Goal: Task Accomplishment & Management: Manage account settings

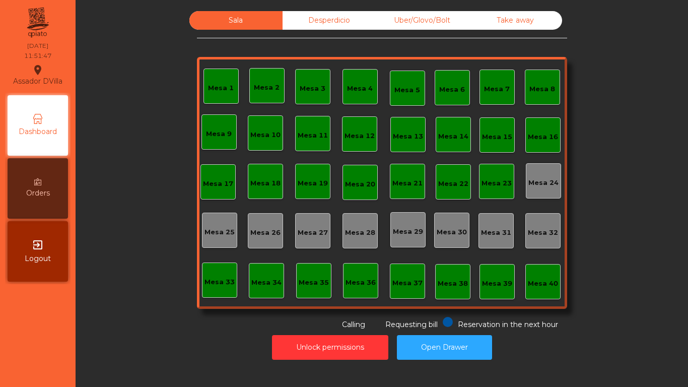
click at [610, 339] on div "Unlock permissions Open Drawer" at bounding box center [381, 347] width 585 height 35
click at [596, 296] on div "Sala Desperdicio Uber/Glovo/Bolt Take away Mesa 1 Mesa 2 Mesa 3 [GEOGRAPHIC_DAT…" at bounding box center [381, 170] width 585 height 319
click at [595, 294] on div "Sala Desperdicio Uber/Glovo/Bolt Take away Mesa 1 Mesa 2 Mesa 3 [GEOGRAPHIC_DAT…" at bounding box center [381, 170] width 585 height 319
click at [450, 332] on div "Unlock permissions Open Drawer" at bounding box center [381, 347] width 585 height 35
click at [452, 336] on button "Open Drawer" at bounding box center [444, 347] width 95 height 25
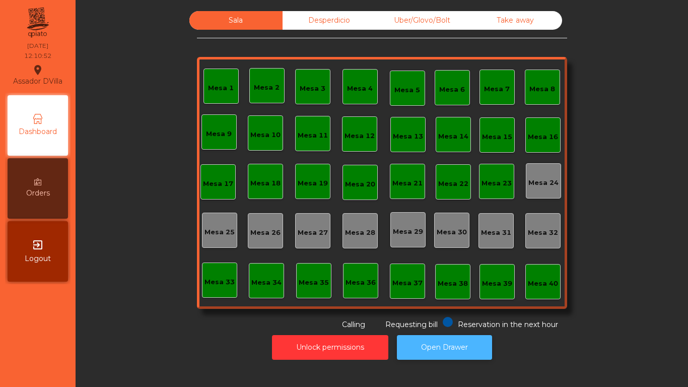
click at [445, 335] on button "Open Drawer" at bounding box center [444, 347] width 95 height 25
click at [321, 17] on div "Desperdicio" at bounding box center [329, 20] width 93 height 19
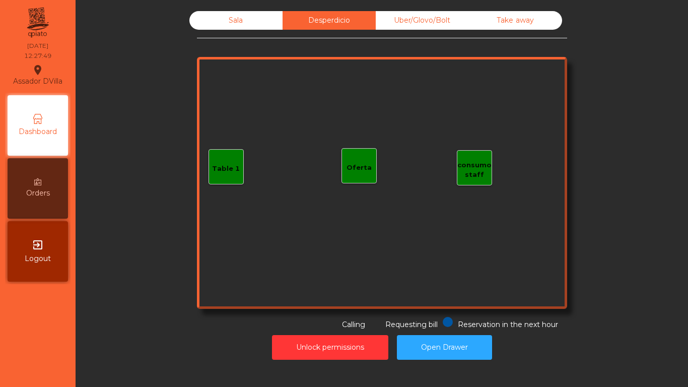
drag, startPoint x: 380, startPoint y: 18, endPoint x: 405, endPoint y: 22, distance: 25.1
click at [387, 19] on div "Uber/Glovo/Bolt" at bounding box center [422, 20] width 93 height 19
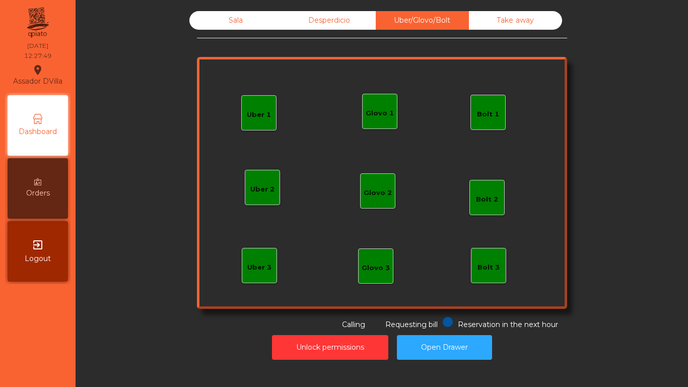
click at [474, 25] on div "Take away" at bounding box center [515, 20] width 93 height 19
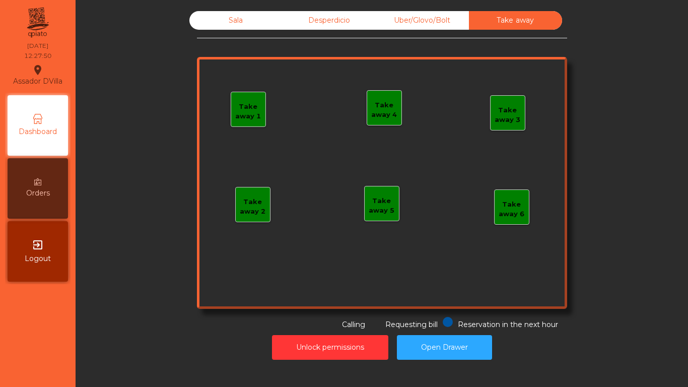
click at [254, 20] on div "Sala" at bounding box center [235, 20] width 93 height 19
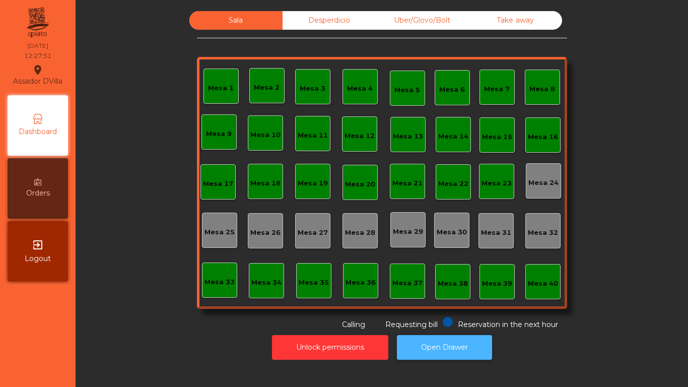
click at [475, 354] on button "Open Drawer" at bounding box center [444, 347] width 95 height 25
click at [460, 356] on button "Open Drawer" at bounding box center [444, 347] width 95 height 25
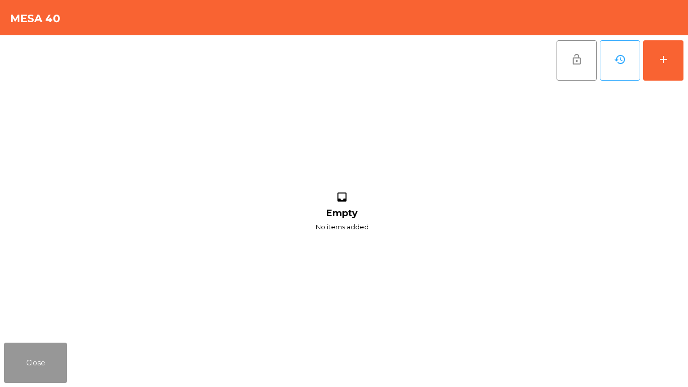
click at [31, 349] on button "Close" at bounding box center [35, 362] width 63 height 40
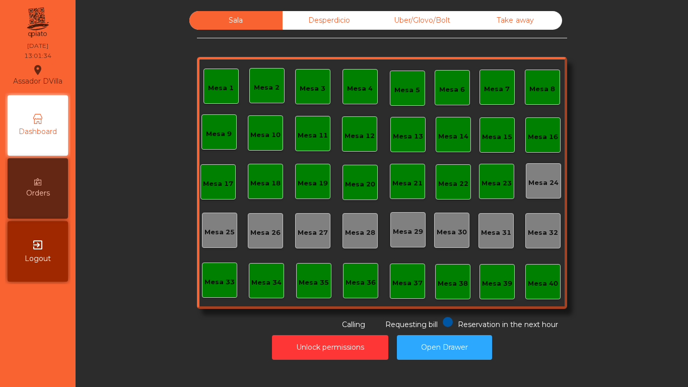
click at [339, 16] on div "Desperdicio" at bounding box center [329, 20] width 93 height 19
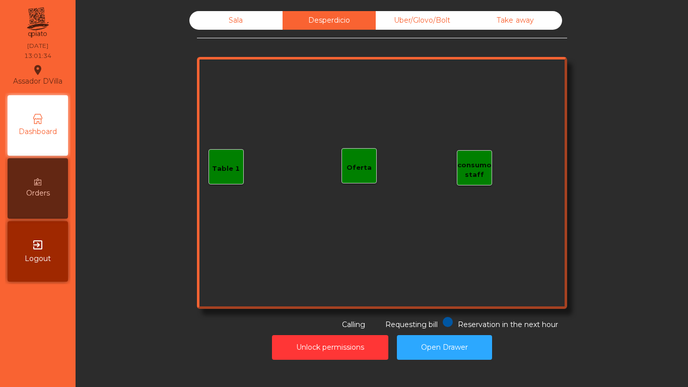
click at [434, 15] on div "Uber/Glovo/Bolt" at bounding box center [422, 20] width 93 height 19
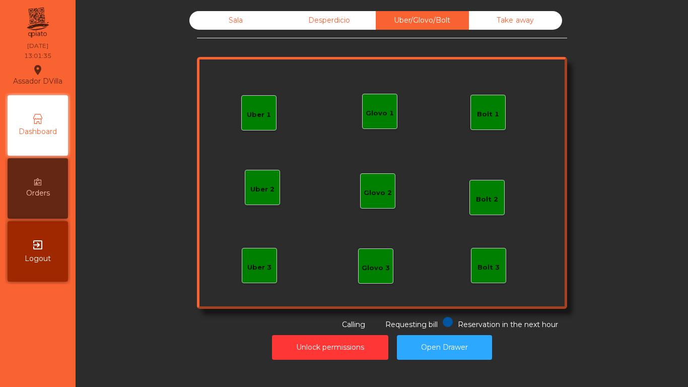
click at [491, 25] on div "Take away" at bounding box center [515, 20] width 93 height 19
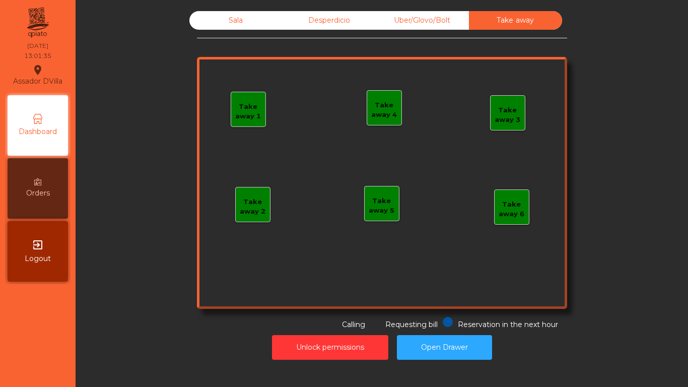
click at [210, 12] on div "Sala" at bounding box center [235, 20] width 93 height 19
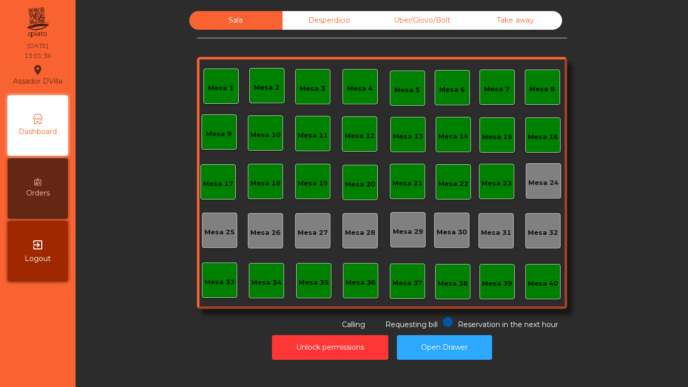
click at [182, 42] on div "Sala Desperdicio Uber/Glovo/Bolt Take away Mesa 1 Mesa 2 Mesa 3 [GEOGRAPHIC_DAT…" at bounding box center [381, 170] width 585 height 319
click at [319, 33] on div "Sala Desperdicio Uber/Glovo/Bolt Take away Mesa 1 Mesa 2 Mesa 3 [GEOGRAPHIC_DAT…" at bounding box center [382, 170] width 370 height 319
click at [326, 27] on div "Desperdicio" at bounding box center [329, 20] width 93 height 19
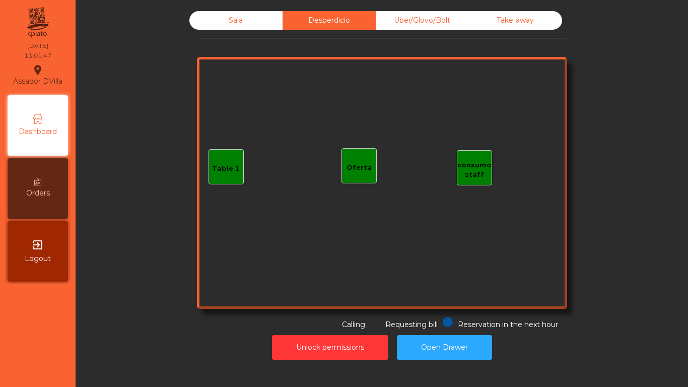
drag, startPoint x: 405, startPoint y: 24, endPoint x: 447, endPoint y: 27, distance: 41.9
click at [406, 24] on div "Uber/Glovo/Bolt" at bounding box center [422, 20] width 93 height 19
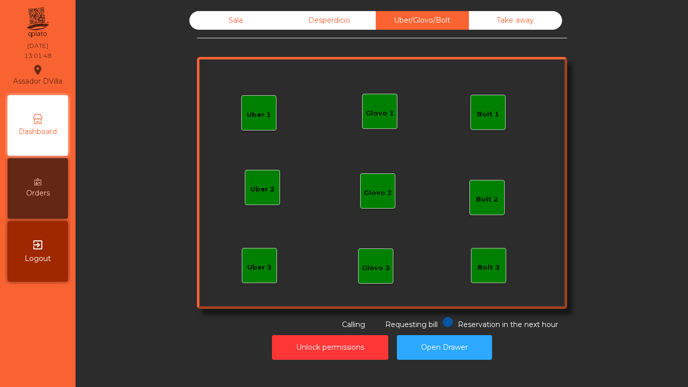
click at [498, 27] on div "Take away" at bounding box center [515, 20] width 93 height 19
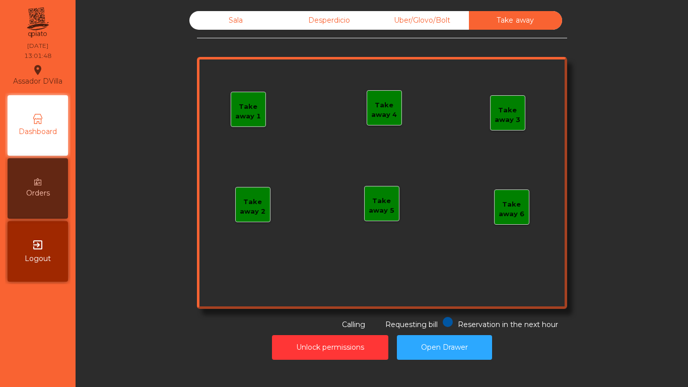
click at [262, 16] on div "Sala" at bounding box center [235, 20] width 93 height 19
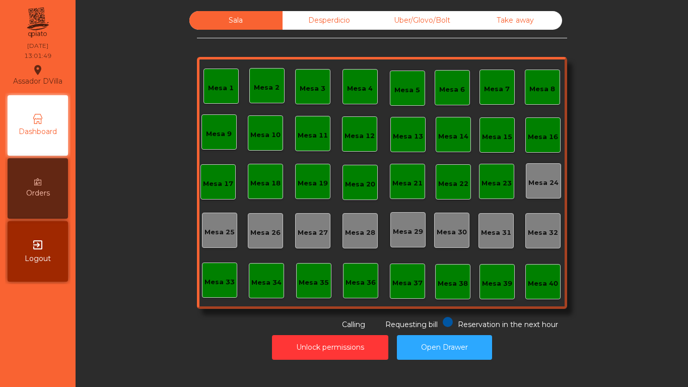
click at [164, 59] on div "Sala Desperdicio Uber/Glovo/Bolt Take away Mesa 1 Mesa 2 Mesa 3 [GEOGRAPHIC_DAT…" at bounding box center [381, 170] width 585 height 319
click at [254, 222] on div "Sala Desperdicio Uber/Glovo/Bolt Take away Mesa 1 Mesa 2 33.5 € Mesa 3 Mesa 4 M…" at bounding box center [381, 170] width 585 height 319
click at [259, 88] on div "33.5 €" at bounding box center [267, 93] width 26 height 10
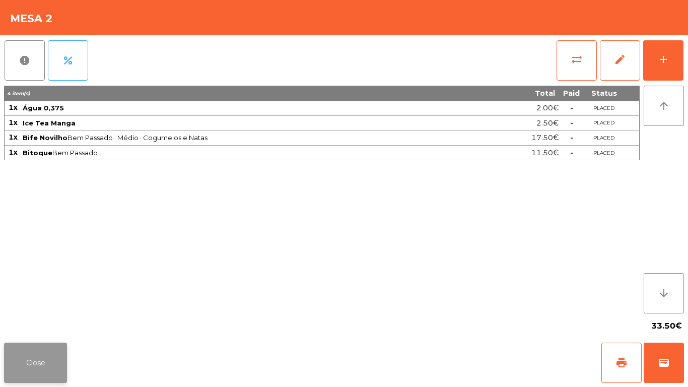
click at [29, 347] on button "Close" at bounding box center [35, 362] width 63 height 40
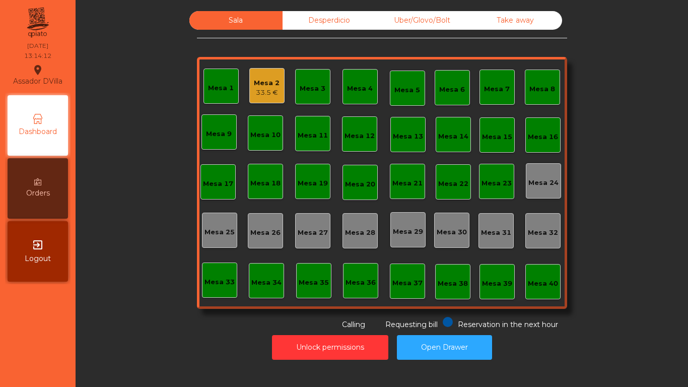
click at [122, 308] on div "Sala Desperdicio Uber/Glovo/Bolt Take away Mesa 1 Mesa 2 33.5 € Mesa 3 Mesa 4 M…" at bounding box center [381, 170] width 585 height 319
click at [302, 84] on div "Mesa 3" at bounding box center [313, 84] width 26 height 10
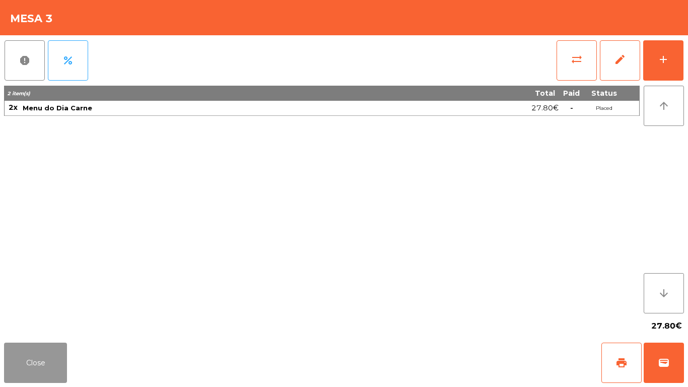
click at [31, 368] on button "Close" at bounding box center [35, 362] width 63 height 40
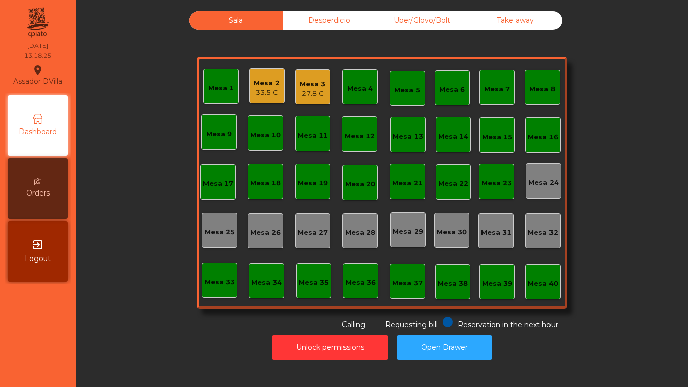
drag, startPoint x: 108, startPoint y: 309, endPoint x: 109, endPoint y: 297, distance: 12.1
click at [109, 306] on div "Sala Desperdicio Uber/Glovo/Bolt Take away Mesa 1 Mesa 2 33.5 € [GEOGRAPHIC_DAT…" at bounding box center [381, 170] width 585 height 319
click at [117, 298] on div "Sala Desperdicio Uber/Glovo/Bolt Take away Mesa 1 Mesa 2 33.5 € [GEOGRAPHIC_DAT…" at bounding box center [381, 170] width 585 height 319
click at [300, 91] on div "27.8 €" at bounding box center [313, 94] width 26 height 10
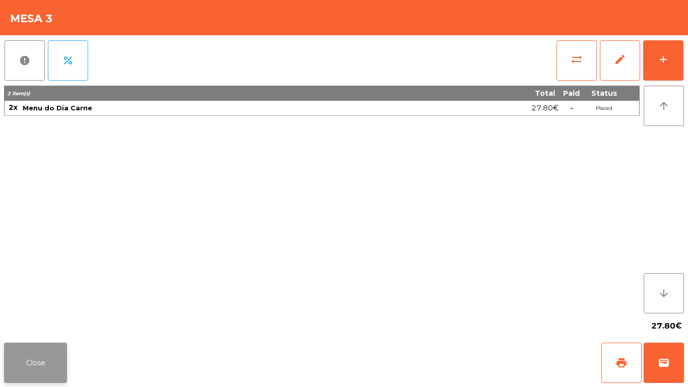
click at [61, 353] on button "Close" at bounding box center [35, 362] width 63 height 40
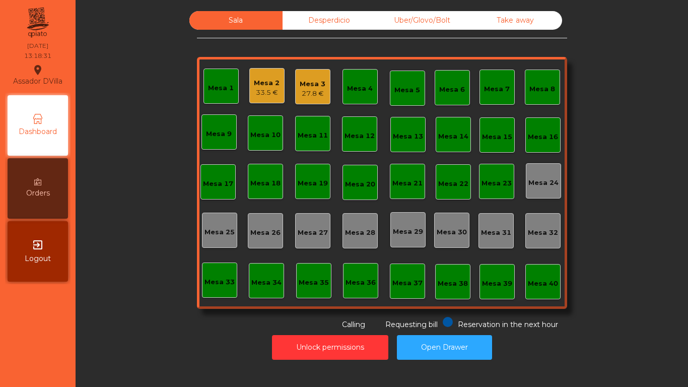
click at [305, 76] on div "Mesa 3 27.8 €" at bounding box center [313, 87] width 26 height 24
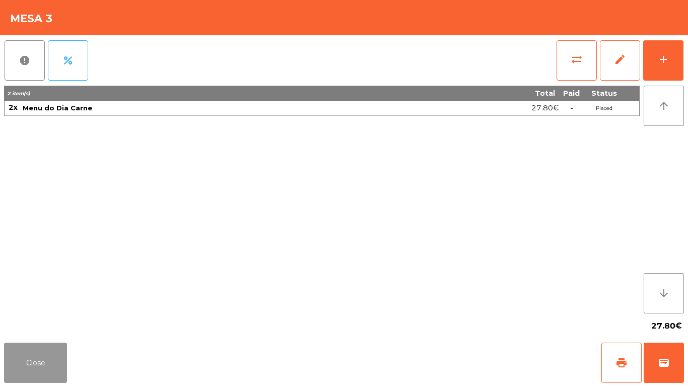
drag, startPoint x: 55, startPoint y: 362, endPoint x: 300, endPoint y: 88, distance: 367.3
click at [62, 357] on button "Close" at bounding box center [35, 362] width 63 height 40
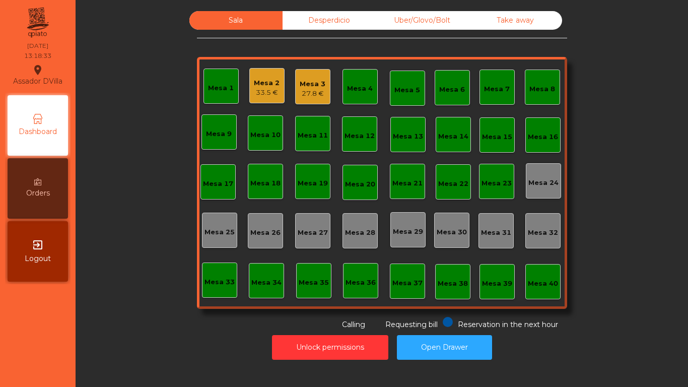
click at [264, 88] on div "33.5 €" at bounding box center [267, 93] width 26 height 10
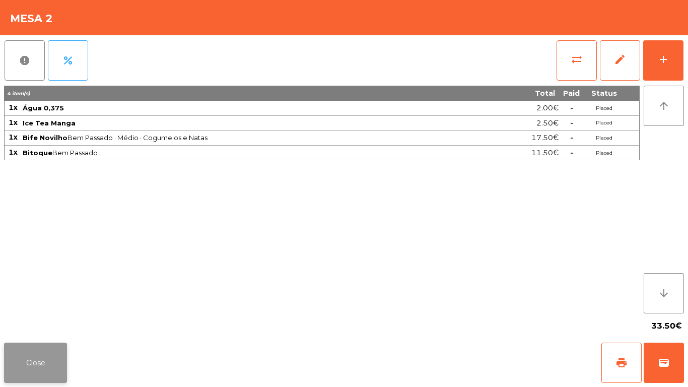
click at [52, 371] on button "Close" at bounding box center [35, 362] width 63 height 40
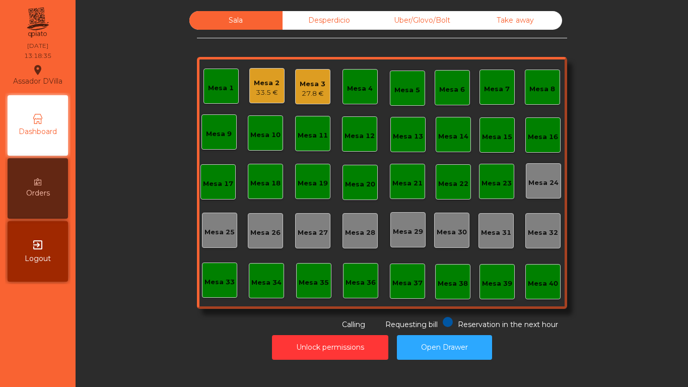
click at [158, 258] on div "Sala Desperdicio Uber/Glovo/Bolt Take away Mesa 1 Mesa 2 33.5 € [GEOGRAPHIC_DAT…" at bounding box center [381, 170] width 585 height 319
click at [257, 93] on div "33.5 €" at bounding box center [267, 93] width 26 height 10
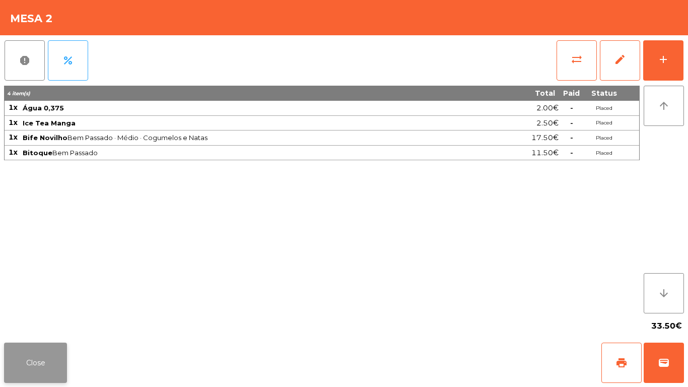
click at [36, 365] on button "Close" at bounding box center [35, 362] width 63 height 40
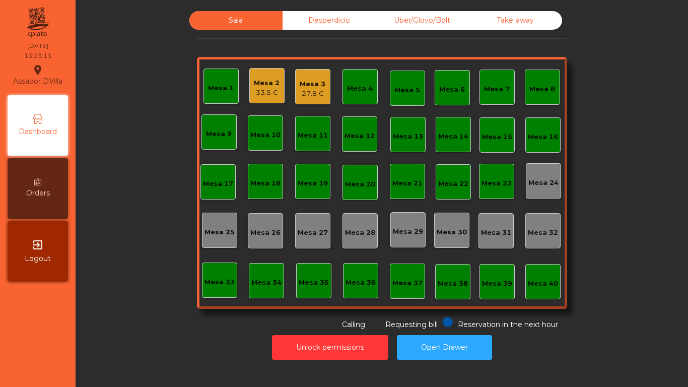
click at [309, 87] on div "Mesa 3" at bounding box center [313, 84] width 26 height 10
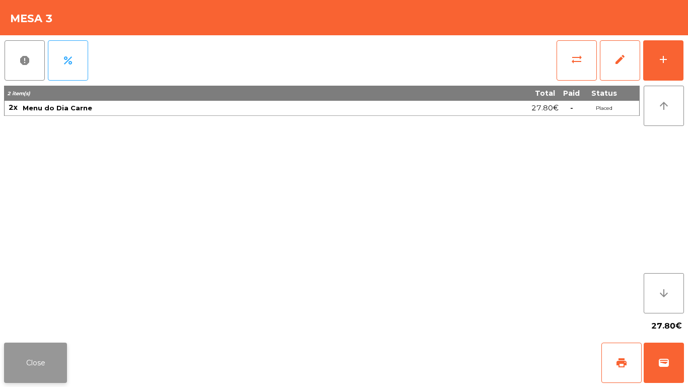
click at [39, 366] on button "Close" at bounding box center [35, 362] width 63 height 40
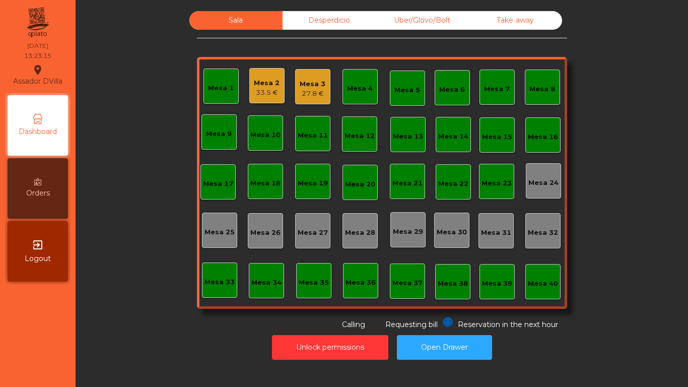
drag, startPoint x: 86, startPoint y: 281, endPoint x: 92, endPoint y: 275, distance: 8.2
click at [87, 281] on div "Sala Desperdicio Uber/Glovo/Bolt Take away Mesa 1 Mesa 2 33.5 € [GEOGRAPHIC_DAT…" at bounding box center [382, 188] width 600 height 354
click at [343, 35] on div "Sala Desperdicio Uber/Glovo/Bolt Take away Mesa 1 Mesa 2 33.5 € [GEOGRAPHIC_DAT…" at bounding box center [382, 170] width 370 height 319
click at [353, 15] on div "Desperdicio" at bounding box center [329, 20] width 93 height 19
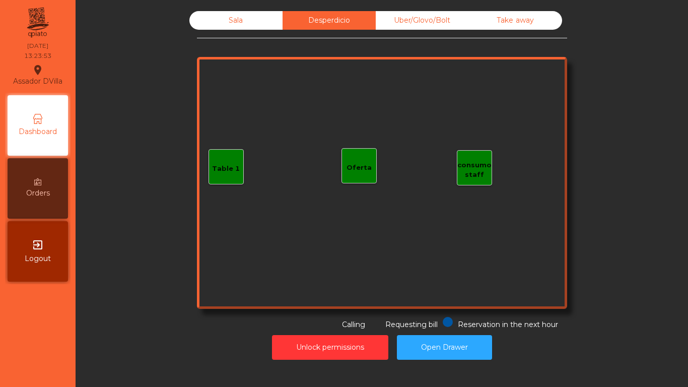
click at [472, 17] on div "Take away" at bounding box center [515, 20] width 93 height 19
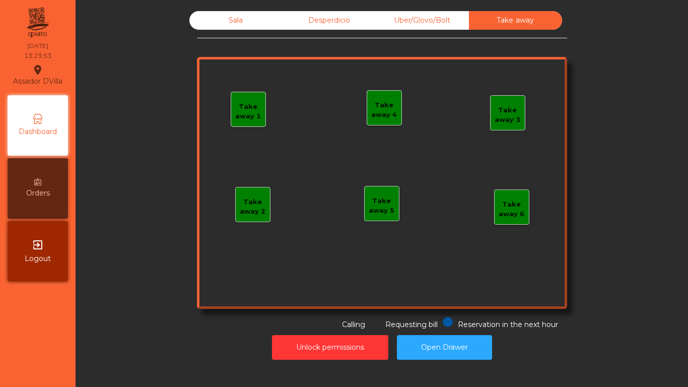
drag, startPoint x: 432, startPoint y: 21, endPoint x: 426, endPoint y: 24, distance: 6.5
click at [431, 23] on div "Uber/Glovo/Bolt" at bounding box center [422, 20] width 93 height 19
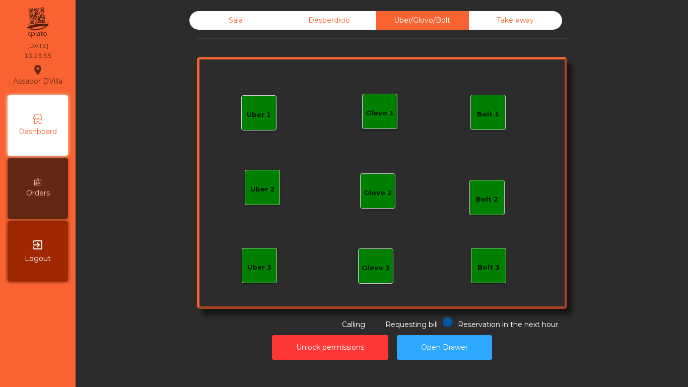
click at [230, 12] on div "Sala" at bounding box center [235, 20] width 93 height 19
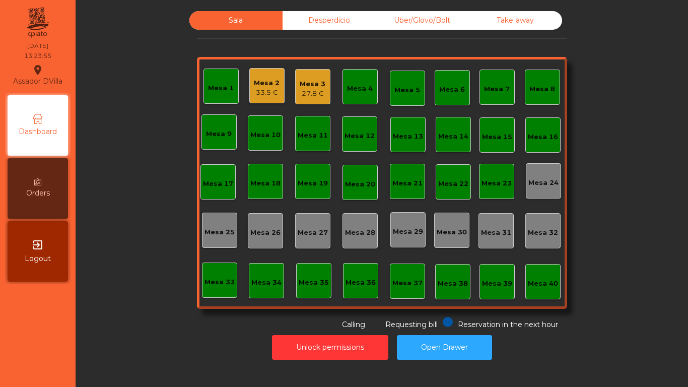
click at [144, 62] on div "Sala Desperdicio Uber/Glovo/Bolt Take away Mesa 1 Mesa 2 33.5 € [GEOGRAPHIC_DAT…" at bounding box center [381, 170] width 585 height 319
click at [300, 86] on div "Mesa 3" at bounding box center [313, 84] width 26 height 10
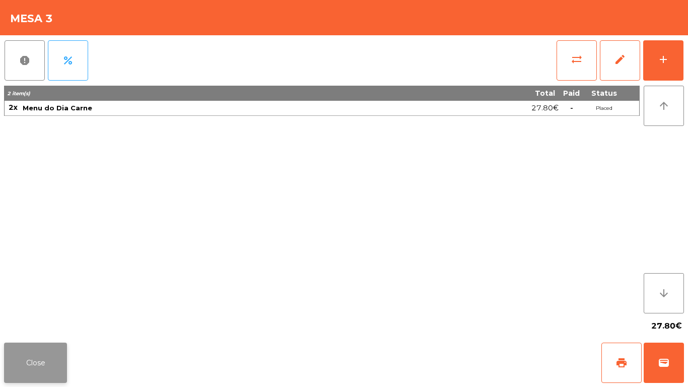
click at [31, 361] on button "Close" at bounding box center [35, 362] width 63 height 40
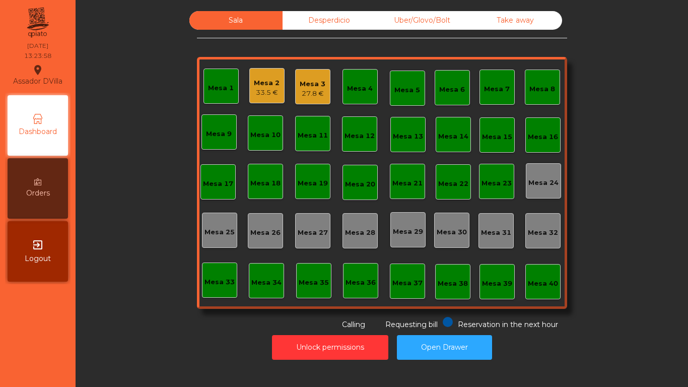
click at [262, 91] on div "33.5 €" at bounding box center [267, 93] width 26 height 10
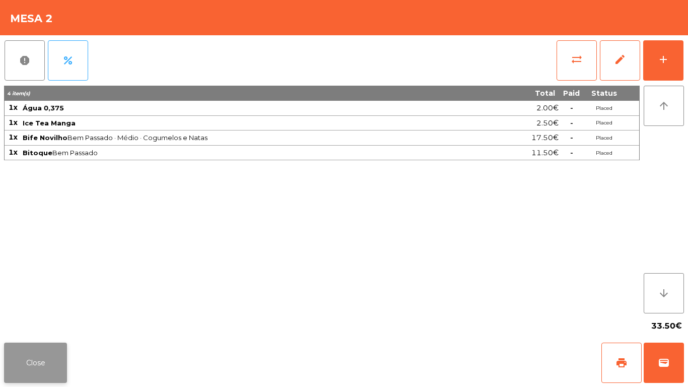
click at [59, 364] on button "Close" at bounding box center [35, 362] width 63 height 40
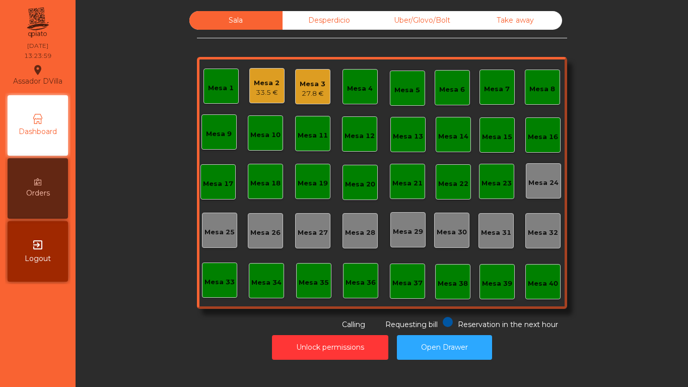
click at [98, 306] on div "Sala Desperdicio Uber/Glovo/Bolt Take away Mesa 1 Mesa 2 33.5 € [GEOGRAPHIC_DAT…" at bounding box center [381, 170] width 585 height 319
click at [260, 94] on div "33.5 €" at bounding box center [267, 93] width 26 height 10
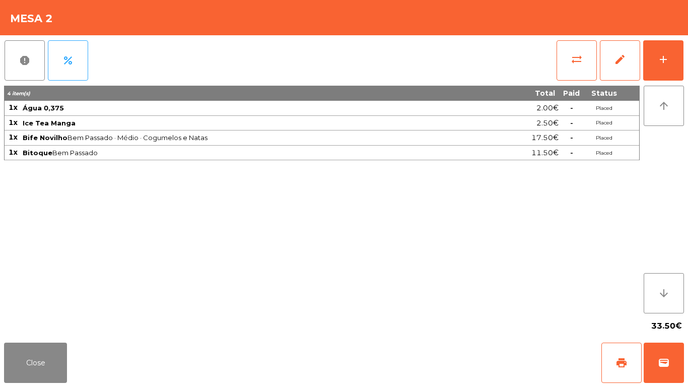
click at [687, 53] on div "report percent sync_alt edit add 4 item(s) Total Paid Status 1x Água 0,375 2.00…" at bounding box center [344, 186] width 688 height 303
click at [666, 68] on button "add" at bounding box center [663, 60] width 40 height 40
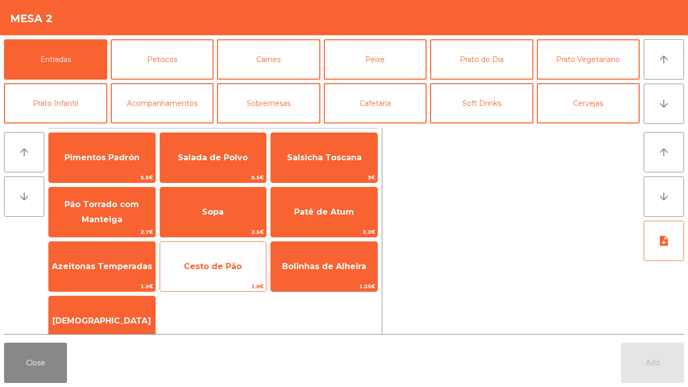
click at [213, 263] on span "Cesto de Pão" at bounding box center [213, 266] width 58 height 10
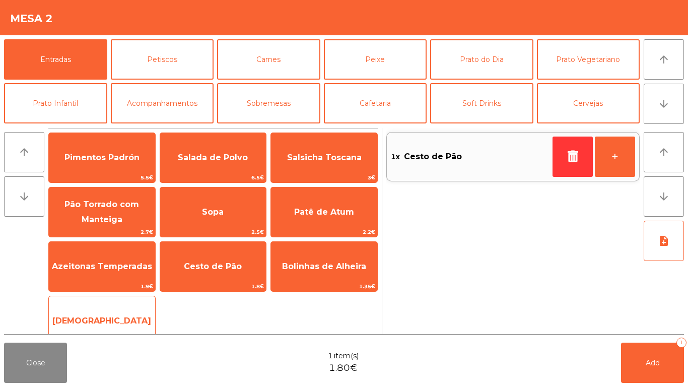
click at [108, 314] on span "[DEMOGRAPHIC_DATA]" at bounding box center [102, 320] width 106 height 27
click at [111, 313] on span "[DEMOGRAPHIC_DATA]" at bounding box center [102, 320] width 106 height 27
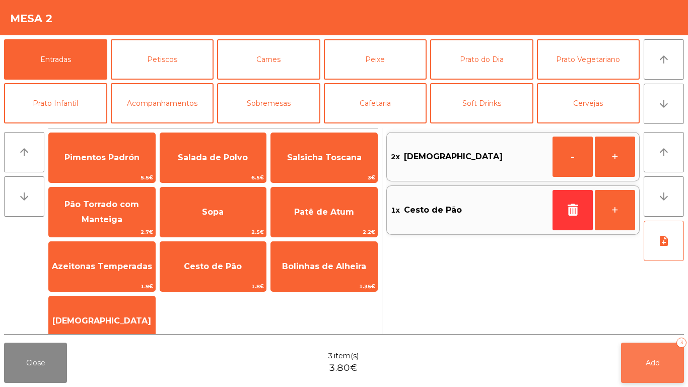
click at [626, 355] on button "Add 3" at bounding box center [652, 362] width 63 height 40
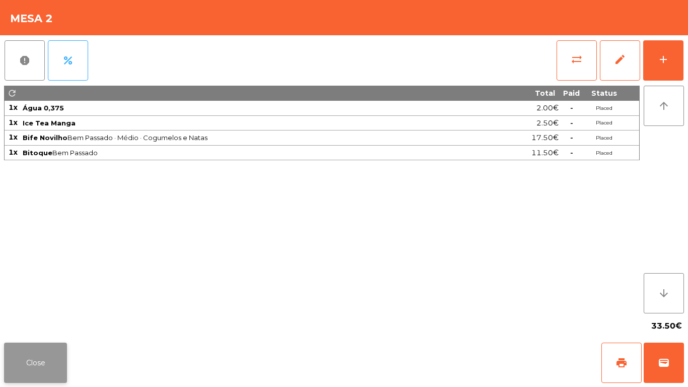
click at [45, 350] on button "Close" at bounding box center [35, 362] width 63 height 40
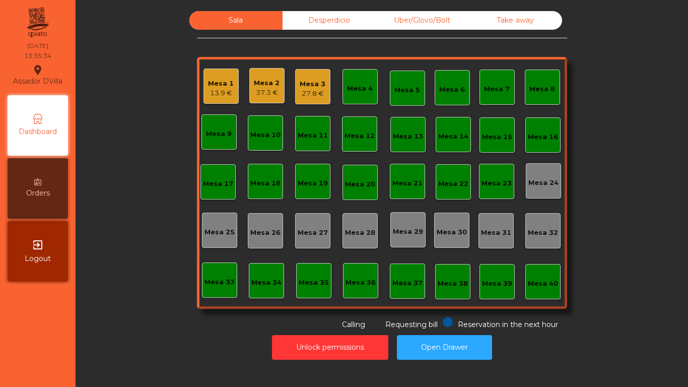
click at [309, 75] on div "Mesa 3 27.8 €" at bounding box center [313, 87] width 26 height 24
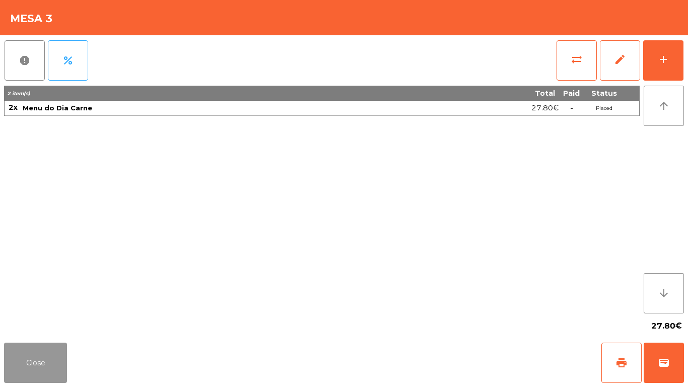
click at [34, 358] on button "Close" at bounding box center [35, 362] width 63 height 40
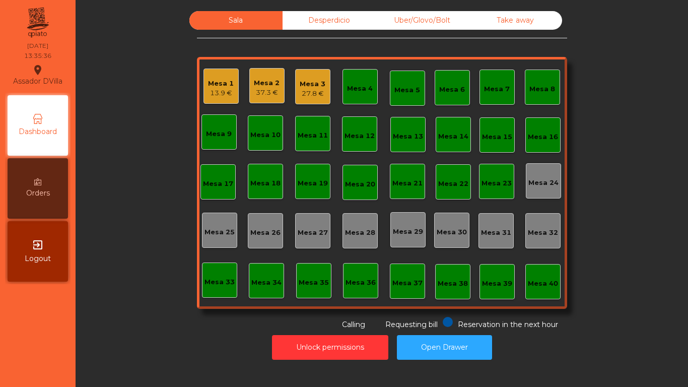
click at [274, 90] on div "37.3 €" at bounding box center [267, 93] width 26 height 10
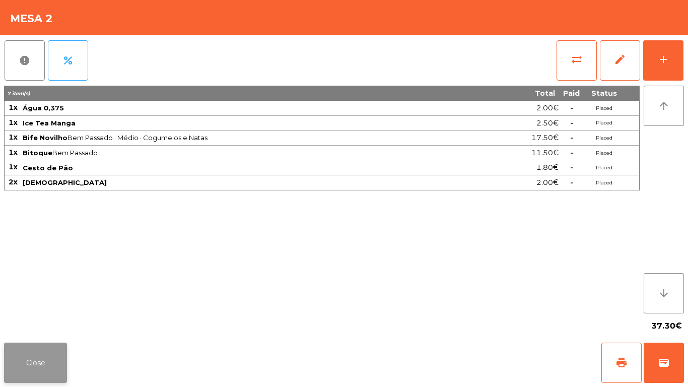
click at [27, 351] on button "Close" at bounding box center [35, 362] width 63 height 40
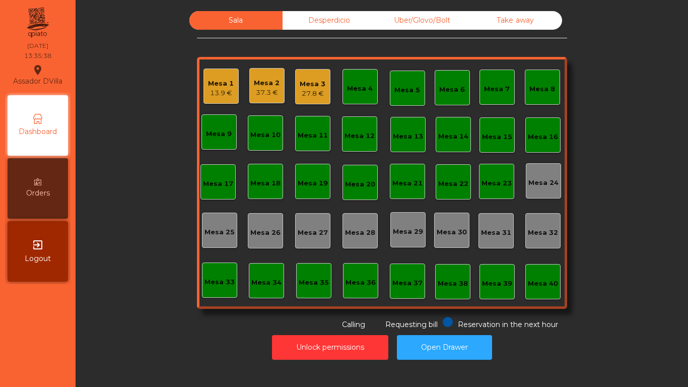
click at [229, 82] on div "Mesa 1" at bounding box center [221, 84] width 26 height 10
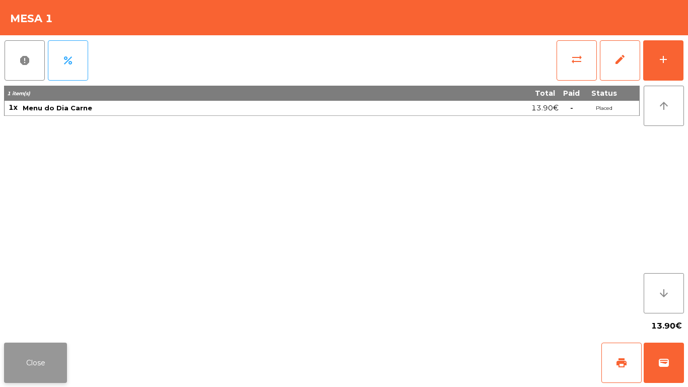
click at [21, 355] on button "Close" at bounding box center [35, 362] width 63 height 40
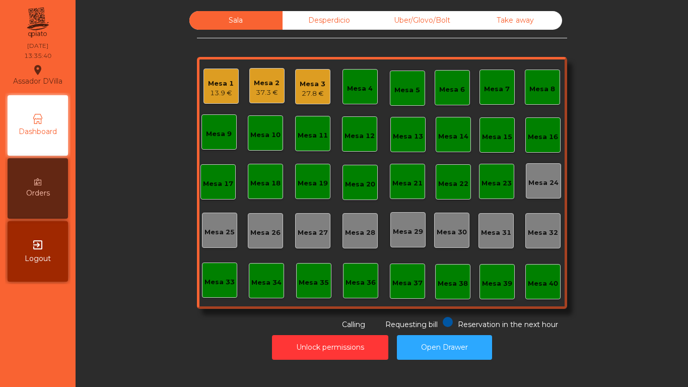
click at [136, 237] on div "Sala Desperdicio Uber/Glovo/Bolt Take away Mesa 1 13.9 € Mesa 2 37.3 € Mesa 3 2…" at bounding box center [381, 170] width 585 height 319
click at [318, 86] on div "Mesa 3" at bounding box center [313, 84] width 26 height 10
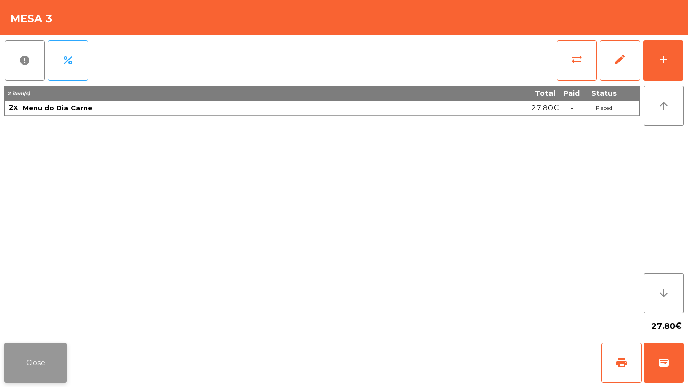
click at [37, 354] on button "Close" at bounding box center [35, 362] width 63 height 40
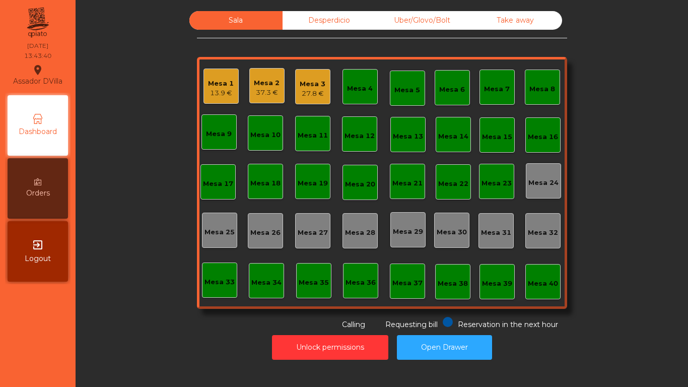
click at [163, 191] on div "Sala Desperdicio Uber/Glovo/Bolt Take away Mesa 1 13.9 € Mesa 2 37.3 € Mesa 3 2…" at bounding box center [381, 170] width 585 height 319
click at [279, 84] on div "Mesa 2 37.3 €" at bounding box center [266, 85] width 35 height 35
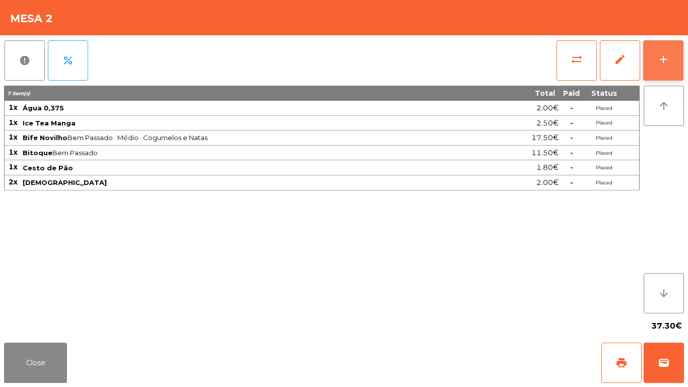
click at [668, 52] on button "add" at bounding box center [663, 60] width 40 height 40
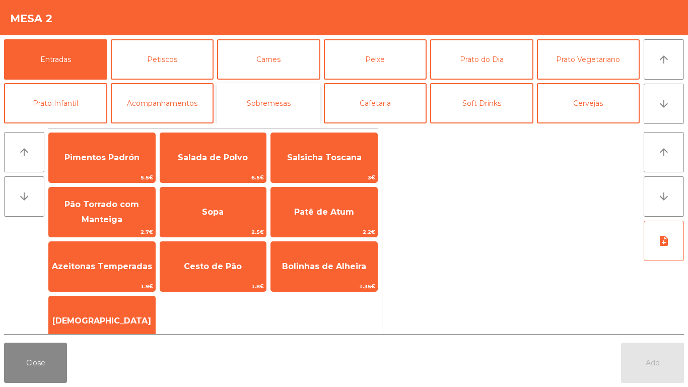
click at [249, 99] on button "Sobremesas" at bounding box center [268, 103] width 103 height 40
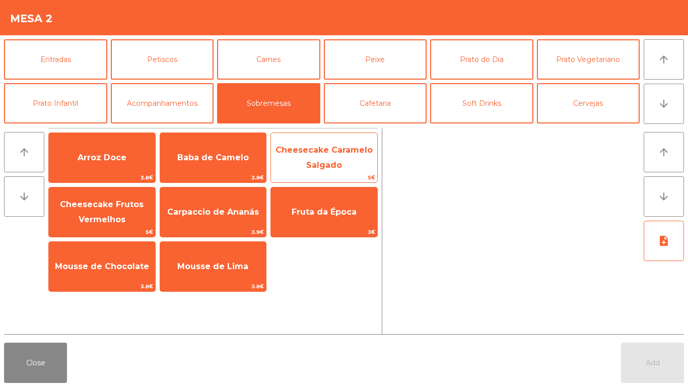
click at [345, 155] on span "Cheesecake Caramelo Salgado" at bounding box center [324, 157] width 106 height 43
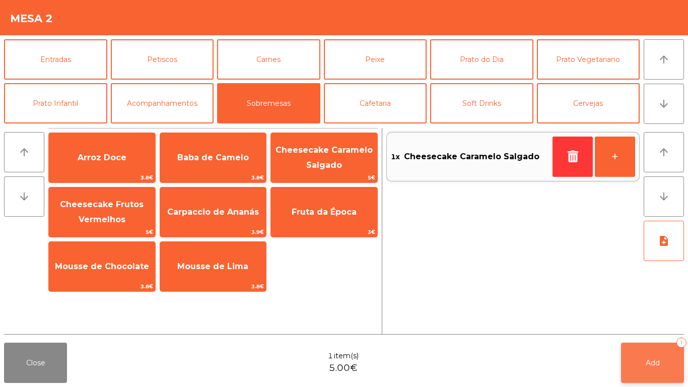
click at [668, 355] on button "Add 1" at bounding box center [652, 362] width 63 height 40
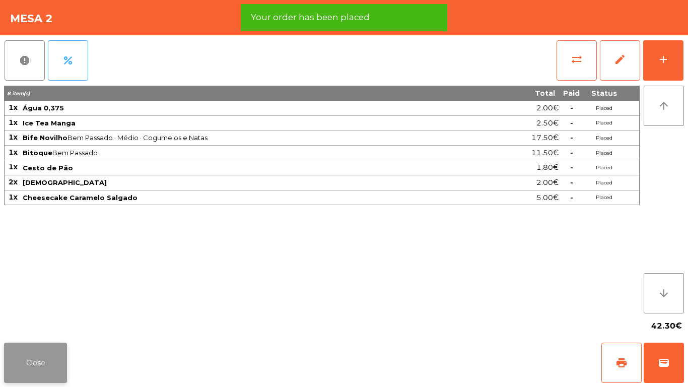
click at [53, 358] on button "Close" at bounding box center [35, 362] width 63 height 40
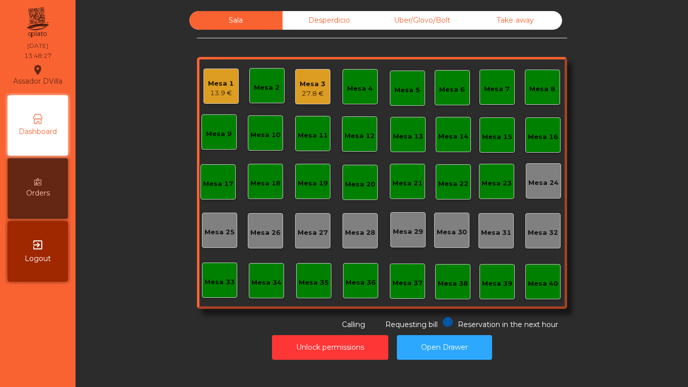
click at [220, 97] on div "13.9 €" at bounding box center [221, 93] width 26 height 10
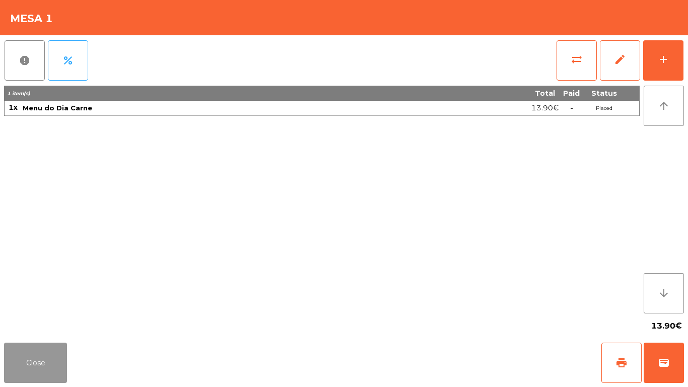
click at [35, 347] on button "Close" at bounding box center [35, 362] width 63 height 40
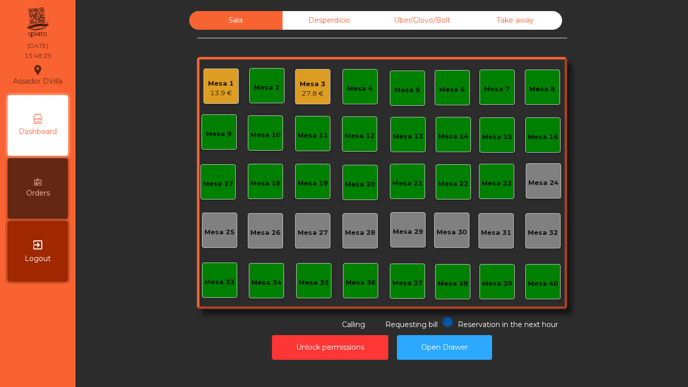
click at [304, 92] on div "27.8 €" at bounding box center [313, 94] width 26 height 10
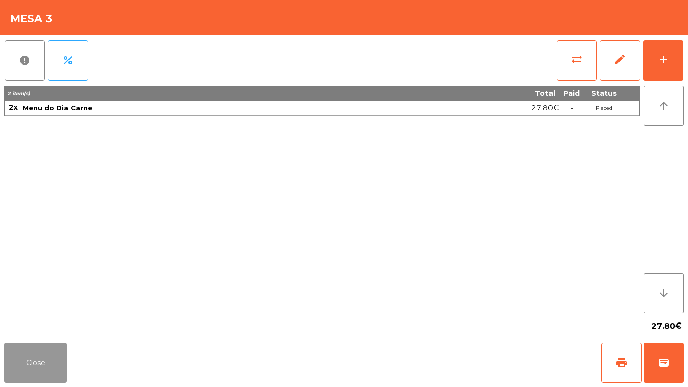
click at [43, 367] on button "Close" at bounding box center [35, 362] width 63 height 40
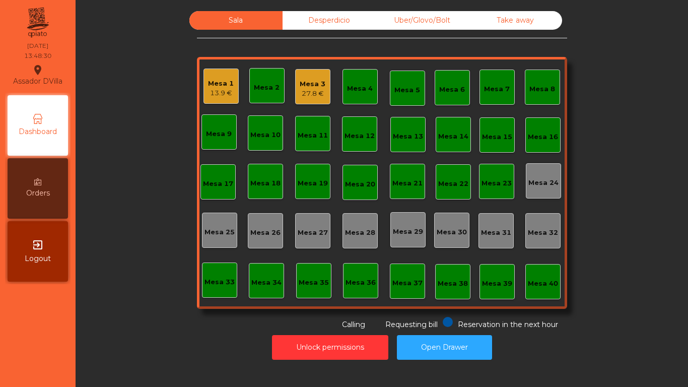
click at [129, 297] on div "Sala Desperdicio Uber/Glovo/Bolt Take away Mesa 1 13.9 € Mesa 2 Mesa 3 27.8 € […" at bounding box center [381, 170] width 585 height 319
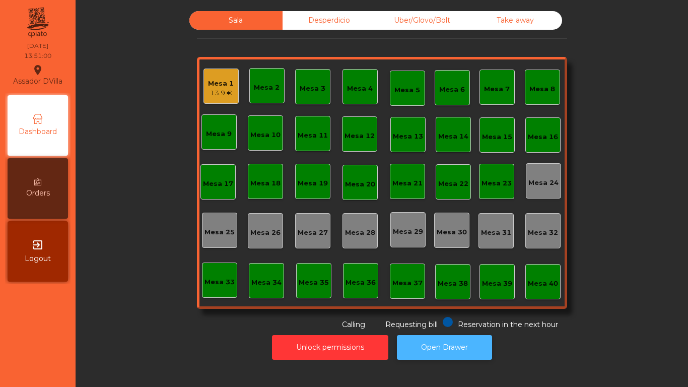
click at [424, 338] on button "Open Drawer" at bounding box center [444, 347] width 95 height 25
click at [278, 47] on div "Sala Desperdicio Uber/Glovo/Bolt Take away Mesa 1 13.9 € Mesa 2 Mesa 3 Mesa 4 M…" at bounding box center [382, 170] width 370 height 319
click at [191, 87] on div "Sala Desperdicio Uber/Glovo/Bolt Take away Mesa 1 13.9 € Mesa 2 Mesa 3 Mesa 4 M…" at bounding box center [381, 170] width 585 height 319
click at [225, 80] on div "Mesa 1" at bounding box center [221, 84] width 26 height 10
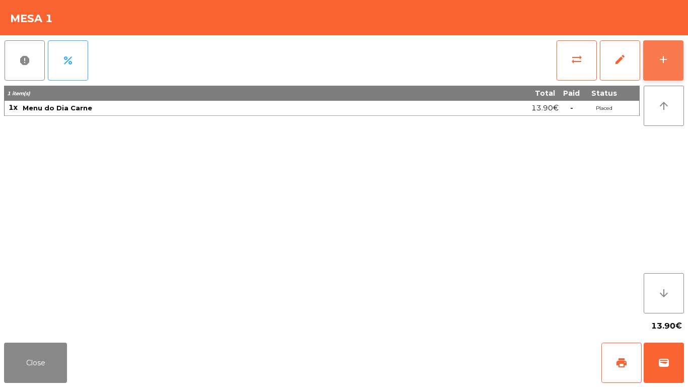
click at [670, 67] on button "add" at bounding box center [663, 60] width 40 height 40
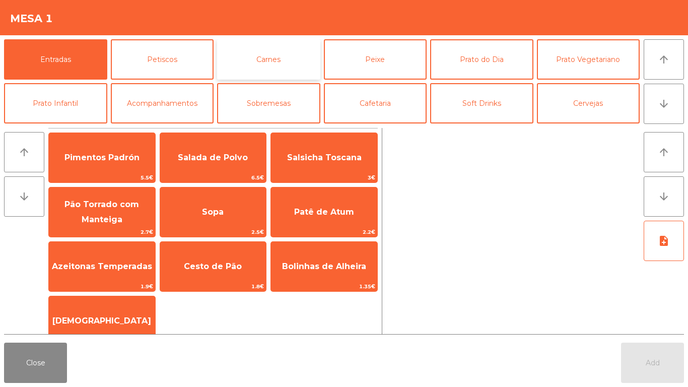
click at [229, 59] on button "Carnes" at bounding box center [268, 59] width 103 height 40
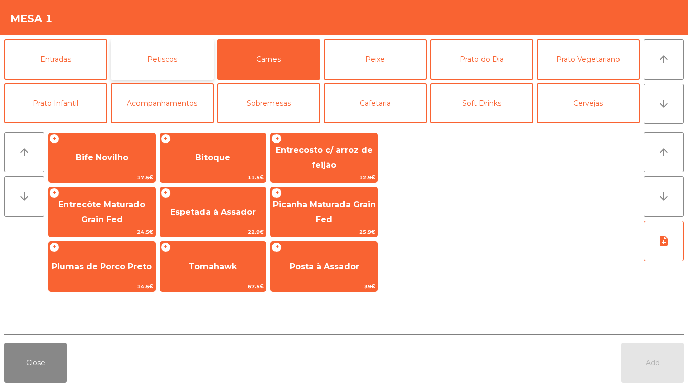
click at [196, 63] on button "Petiscos" at bounding box center [162, 59] width 103 height 40
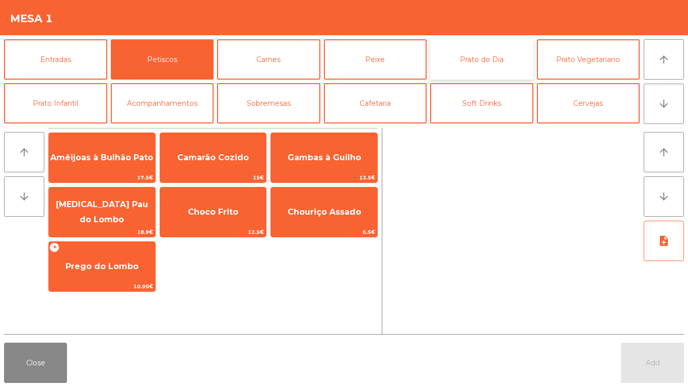
click at [476, 51] on button "Prato do Dia" at bounding box center [481, 59] width 103 height 40
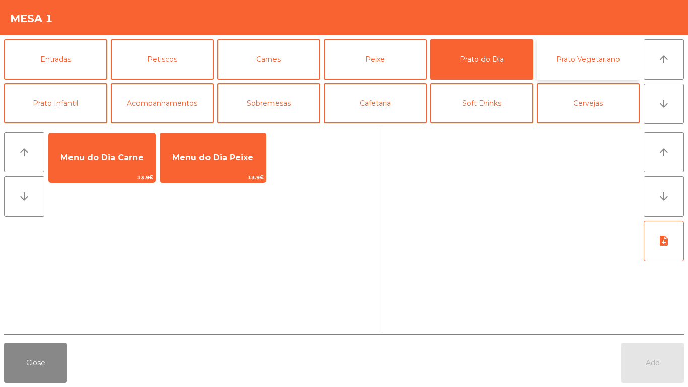
click at [575, 50] on button "Prato Vegetariano" at bounding box center [588, 59] width 103 height 40
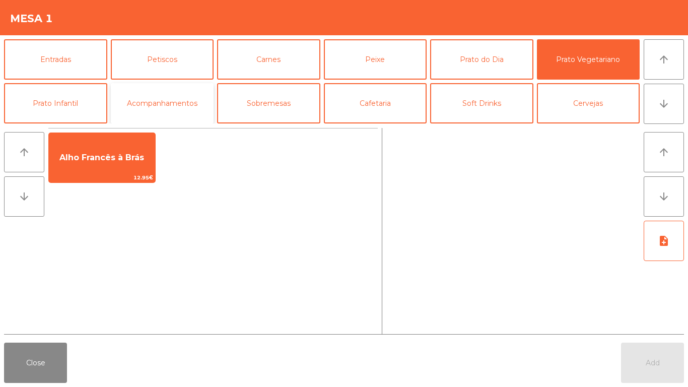
click at [202, 98] on button "Acompanhamentos" at bounding box center [162, 103] width 103 height 40
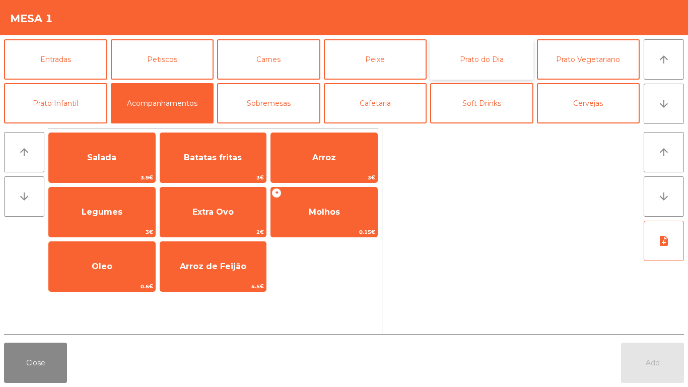
click at [467, 67] on button "Prato do Dia" at bounding box center [481, 59] width 103 height 40
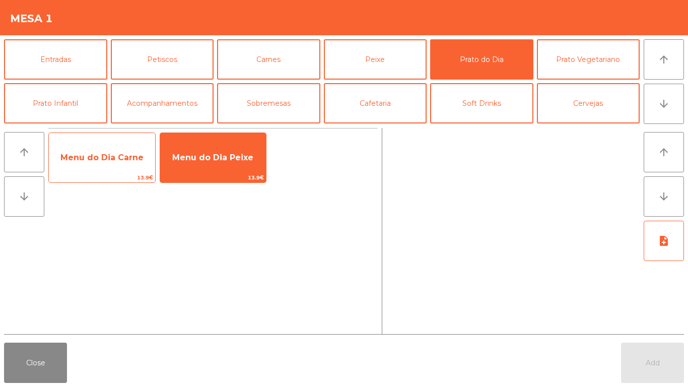
click at [87, 169] on span "Menu do Dia Carne" at bounding box center [102, 157] width 106 height 27
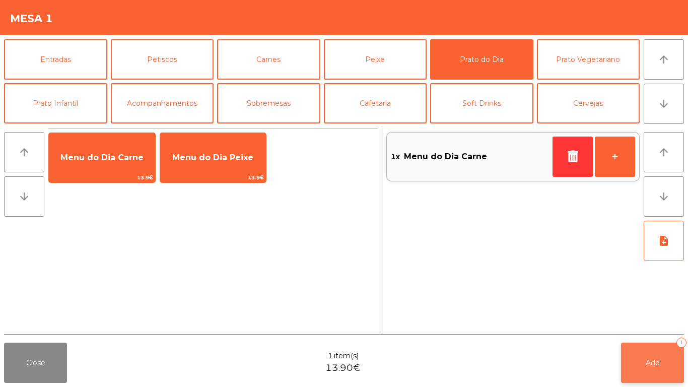
click at [627, 352] on button "Add 1" at bounding box center [652, 362] width 63 height 40
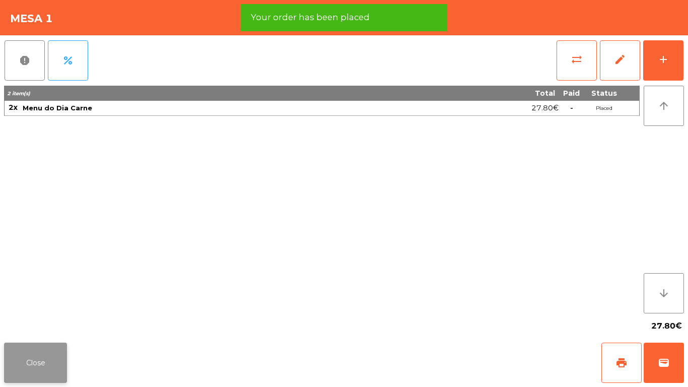
click at [52, 370] on button "Close" at bounding box center [35, 362] width 63 height 40
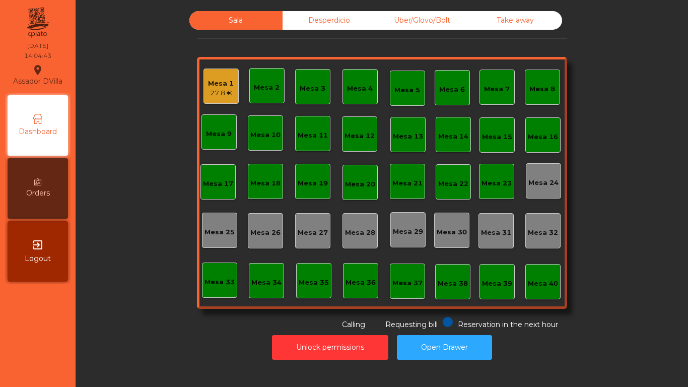
drag, startPoint x: 48, startPoint y: 162, endPoint x: 102, endPoint y: 160, distance: 53.9
click at [102, 160] on div "Assador DVilla location_on [DATE] 14:04:43 Dashboard Orders exit_to_app Logout …" at bounding box center [344, 193] width 688 height 387
click at [208, 80] on div "Mesa 1" at bounding box center [221, 84] width 26 height 10
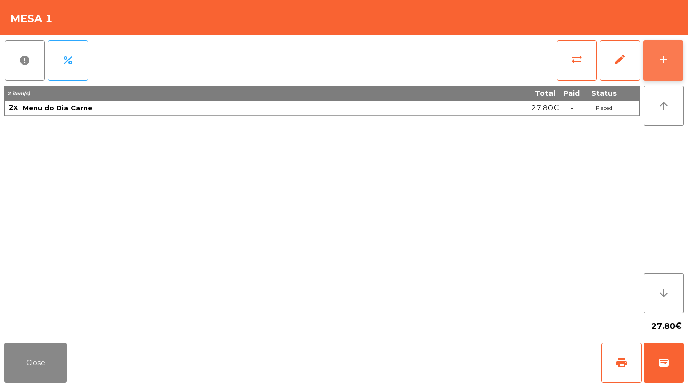
click at [674, 59] on button "add" at bounding box center [663, 60] width 40 height 40
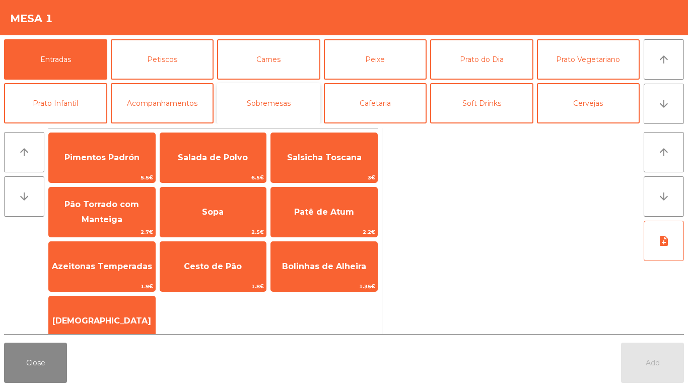
click at [299, 108] on button "Sobremesas" at bounding box center [268, 103] width 103 height 40
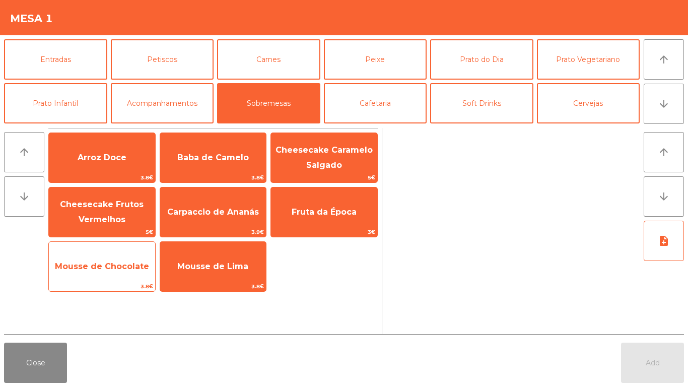
click at [136, 271] on span "Mousse de Chocolate" at bounding box center [102, 266] width 106 height 27
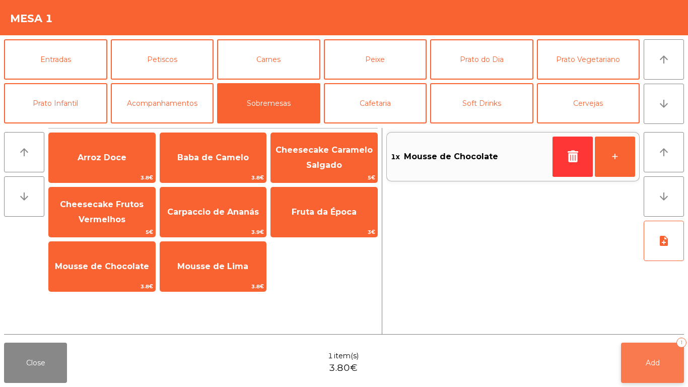
click at [644, 359] on button "Add 1" at bounding box center [652, 362] width 63 height 40
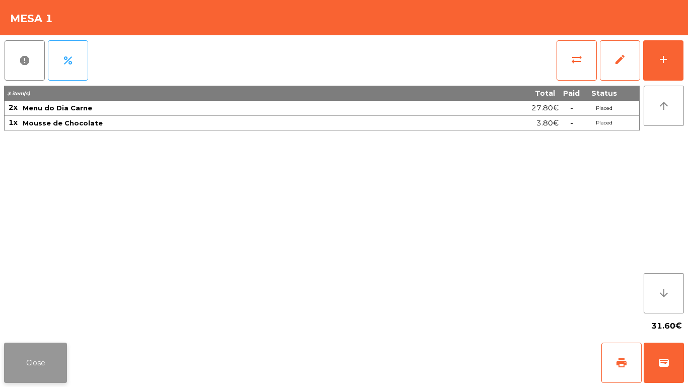
click at [37, 374] on button "Close" at bounding box center [35, 362] width 63 height 40
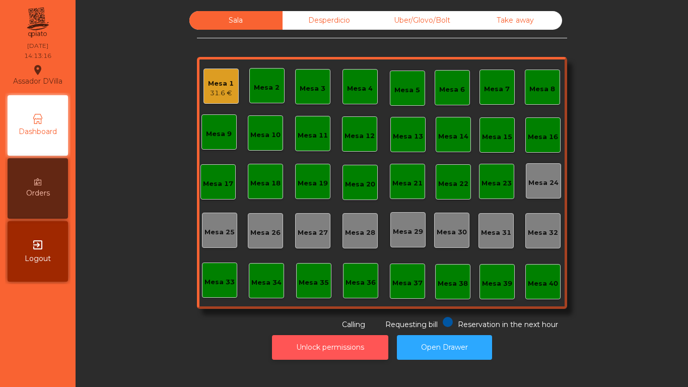
click at [327, 348] on button "Unlock permissions" at bounding box center [330, 347] width 116 height 25
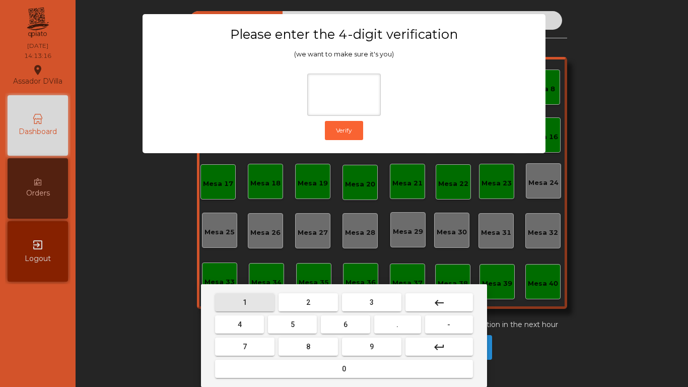
click at [243, 300] on span "1" at bounding box center [245, 302] width 4 height 8
click at [381, 343] on button "9" at bounding box center [371, 346] width 59 height 18
click at [239, 324] on span "4" at bounding box center [240, 324] width 4 height 8
click at [290, 373] on button "0" at bounding box center [344, 369] width 258 height 18
type input "****"
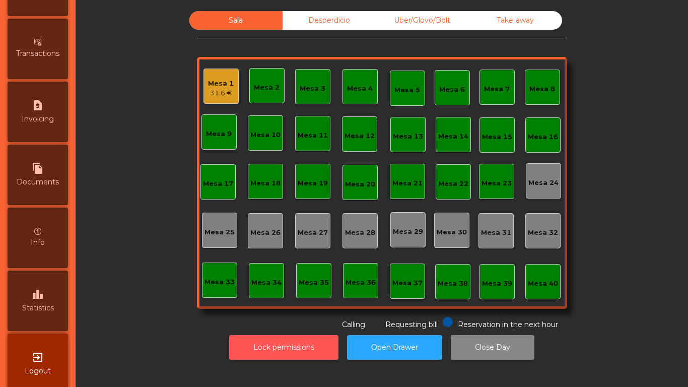
scroll to position [532, 0]
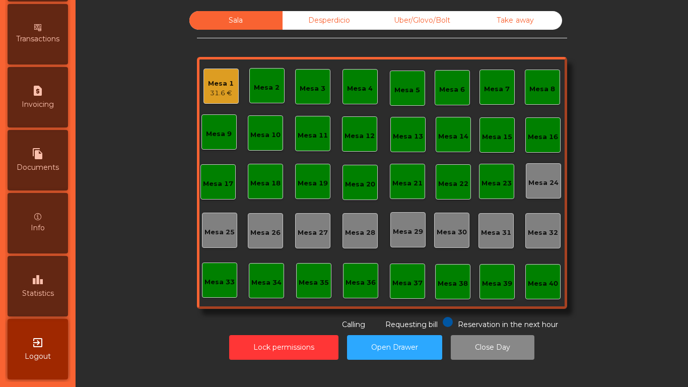
click at [46, 290] on span "Statistics" at bounding box center [38, 293] width 32 height 11
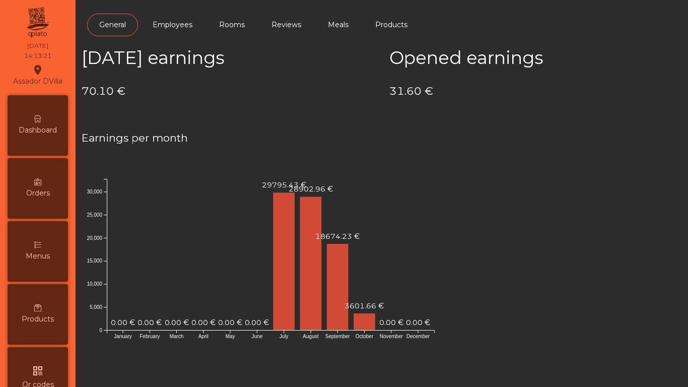
click at [40, 111] on div "Dashboard" at bounding box center [38, 125] width 60 height 60
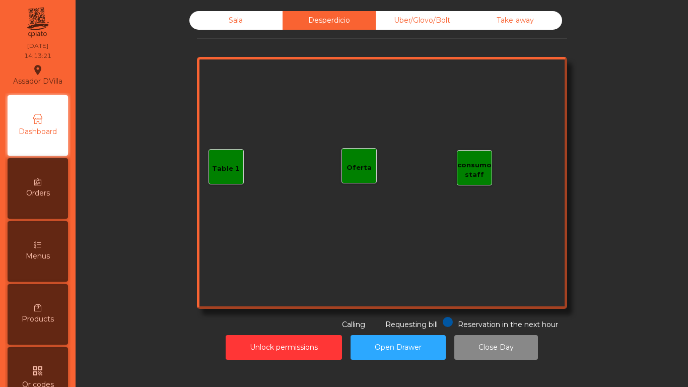
click at [410, 20] on div "Uber/Glovo/Bolt" at bounding box center [422, 20] width 93 height 19
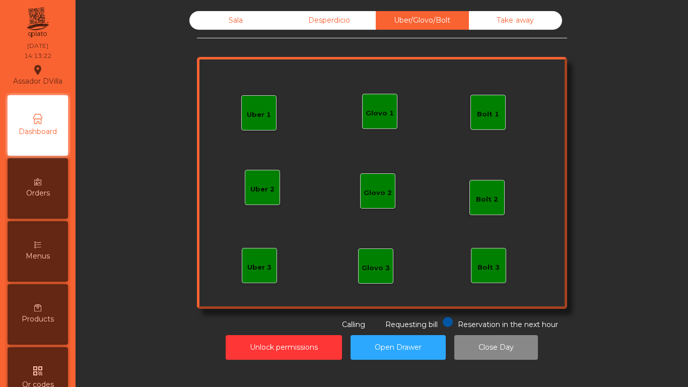
click at [513, 19] on div "Take away" at bounding box center [515, 20] width 93 height 19
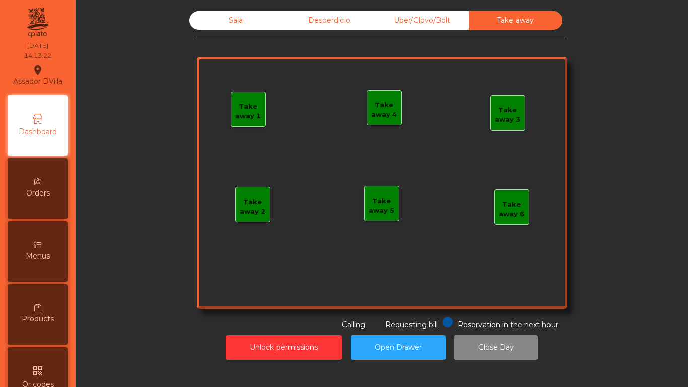
click at [251, 26] on div "Sala" at bounding box center [235, 20] width 93 height 19
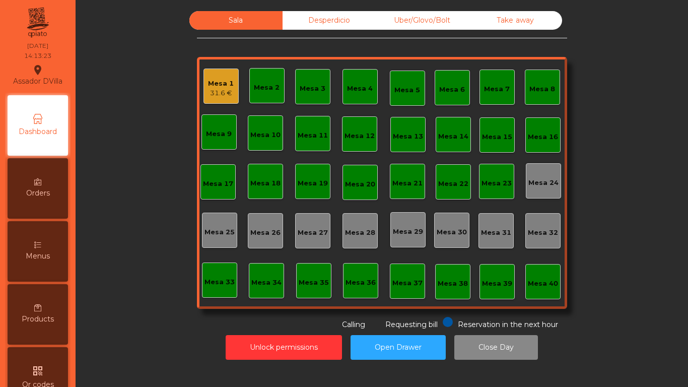
click at [235, 321] on div "Reservation in the next hour Requesting bill Calling" at bounding box center [380, 323] width 366 height 13
click at [251, 341] on button "Unlock permissions" at bounding box center [284, 347] width 116 height 25
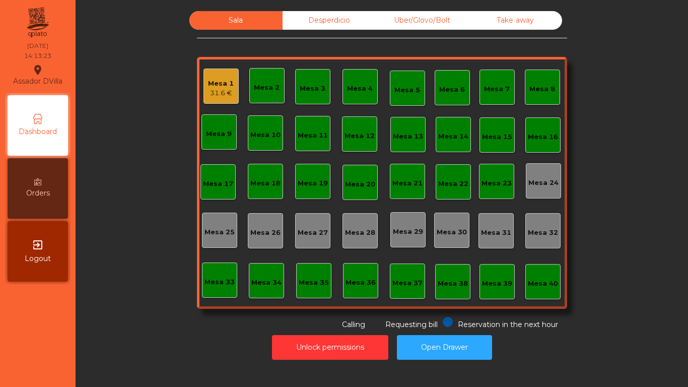
click at [147, 352] on div "Unlock permissions Open Drawer" at bounding box center [381, 347] width 585 height 35
click at [203, 80] on div "Mesa 1 31.6 €" at bounding box center [220, 85] width 35 height 35
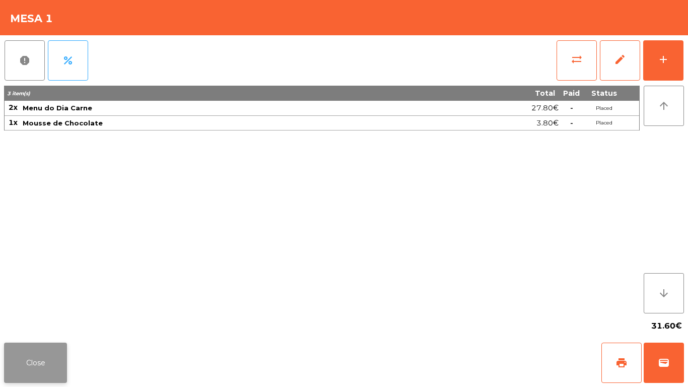
click at [43, 371] on button "Close" at bounding box center [35, 362] width 63 height 40
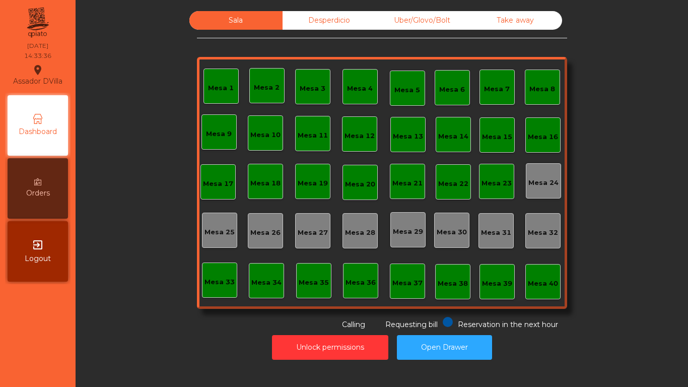
click at [59, 362] on nav "Assador DVilla location_on [DATE] 14:33:36 Dashboard Orders exit_to_app Logout" at bounding box center [38, 193] width 76 height 387
click at [326, 21] on div "Desperdicio" at bounding box center [329, 20] width 93 height 19
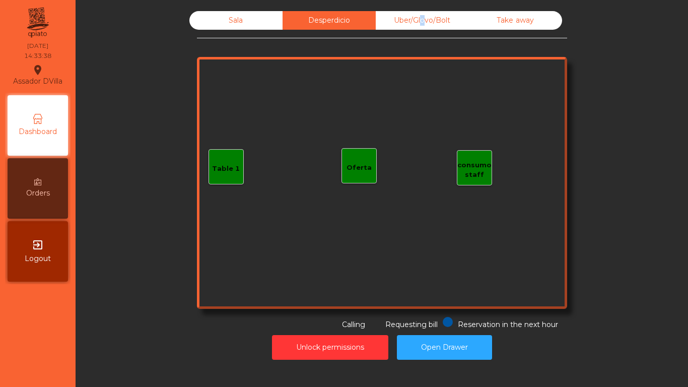
click at [417, 23] on div "Uber/Glovo/Bolt" at bounding box center [422, 20] width 93 height 19
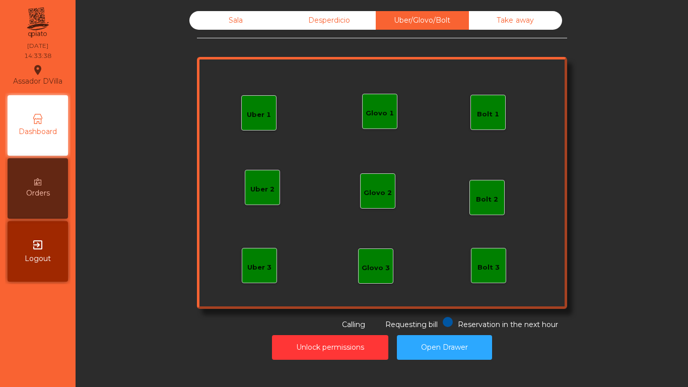
click at [528, 31] on div "Sala Desperdicio Uber/Glovo/Bolt Take away Uber 1 Uber 3 Bolt 2 Glovo 2 Uber 2 …" at bounding box center [382, 170] width 370 height 319
click at [203, 19] on div "Sala" at bounding box center [235, 20] width 93 height 19
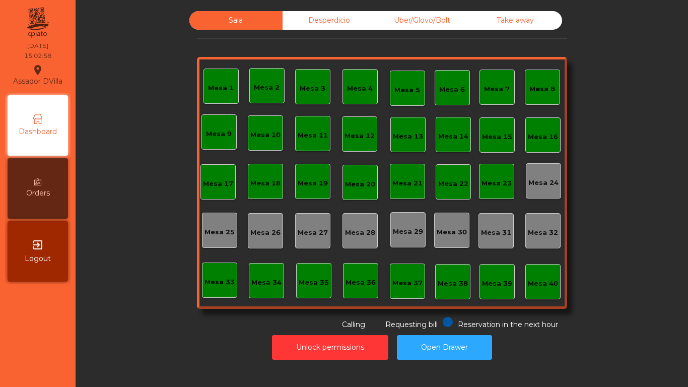
click at [421, 18] on div "Uber/Glovo/Bolt" at bounding box center [422, 20] width 93 height 19
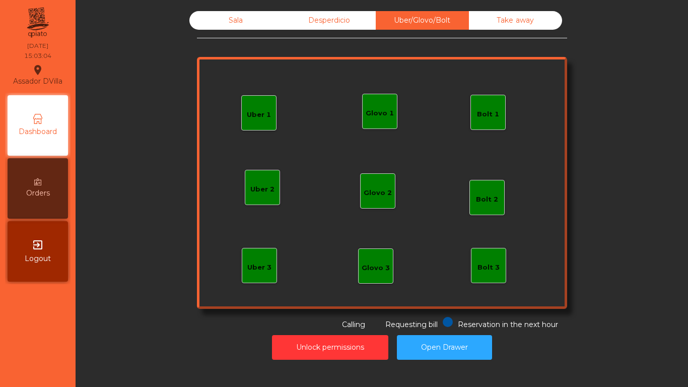
click at [480, 119] on div "Bolt 1" at bounding box center [488, 114] width 22 height 10
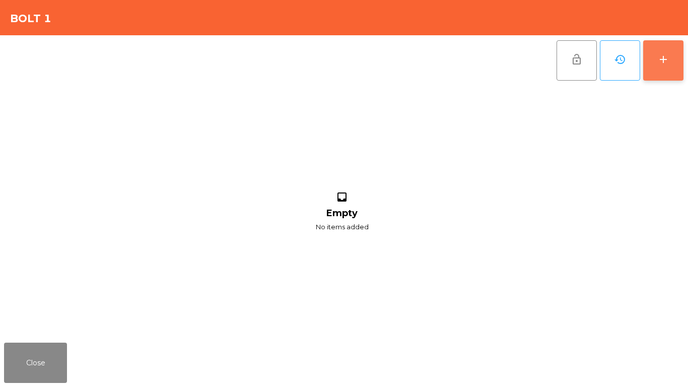
click at [654, 70] on button "add" at bounding box center [663, 60] width 40 height 40
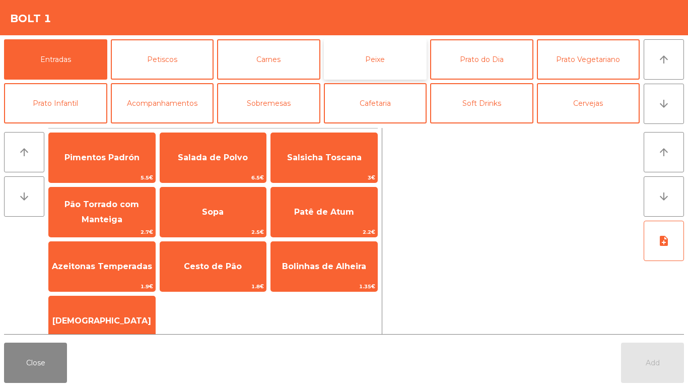
click at [395, 66] on button "Peixe" at bounding box center [375, 59] width 103 height 40
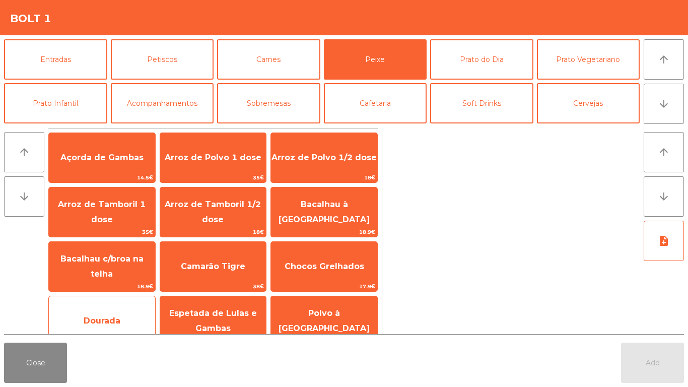
click at [78, 311] on span "Dourada" at bounding box center [102, 320] width 106 height 27
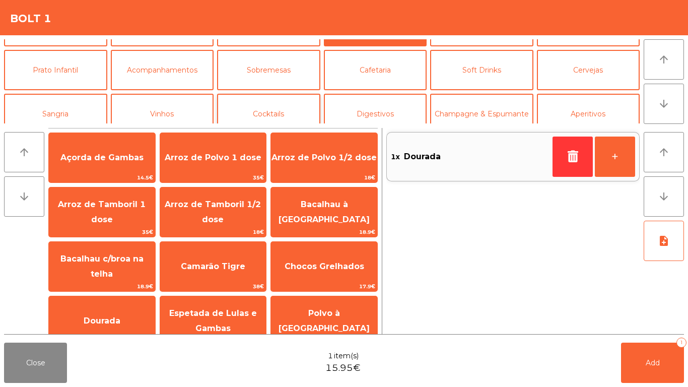
scroll to position [88, 0]
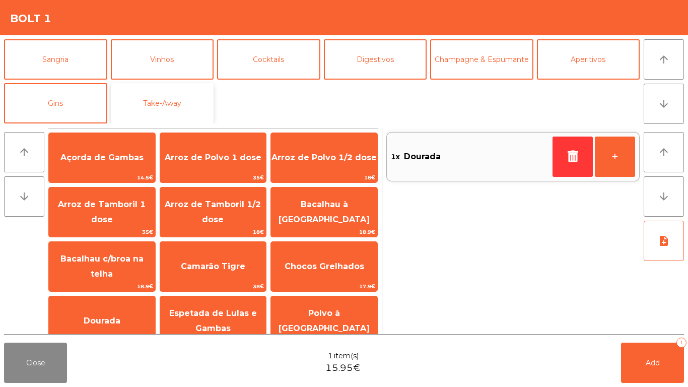
click at [172, 99] on button "Take-Away" at bounding box center [162, 103] width 103 height 40
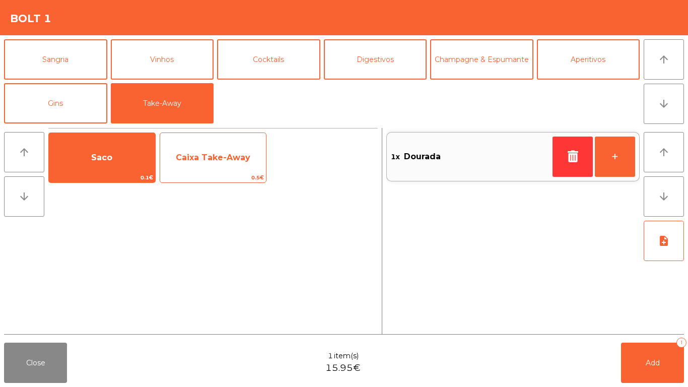
click at [188, 148] on span "Caixa Take-Away" at bounding box center [213, 157] width 106 height 27
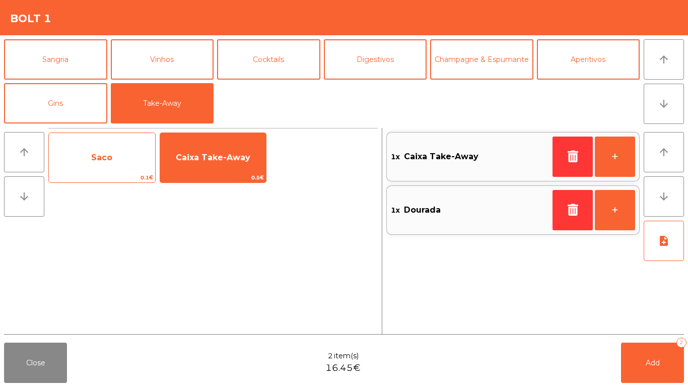
click at [126, 152] on span "Saco" at bounding box center [102, 157] width 106 height 27
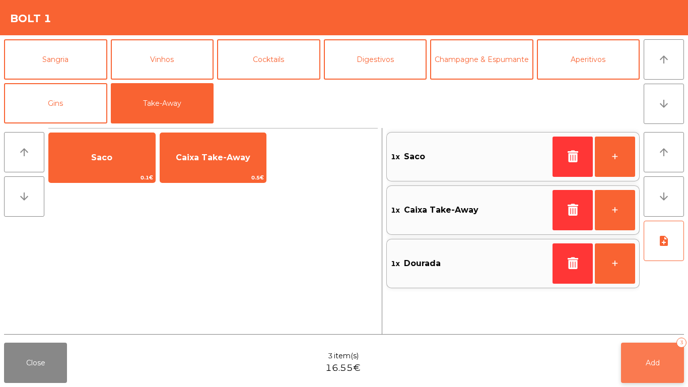
click at [636, 368] on button "Add 3" at bounding box center [652, 362] width 63 height 40
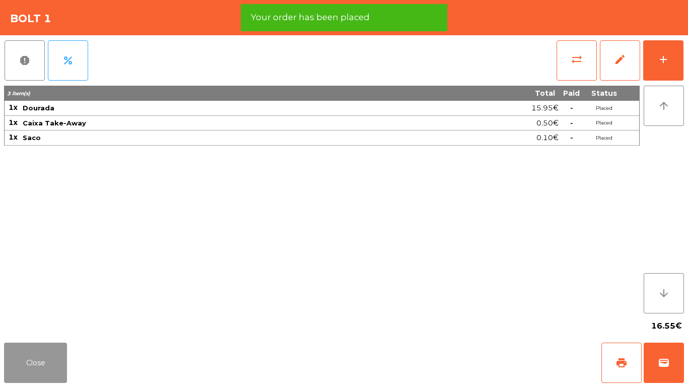
click at [35, 369] on button "Close" at bounding box center [35, 362] width 63 height 40
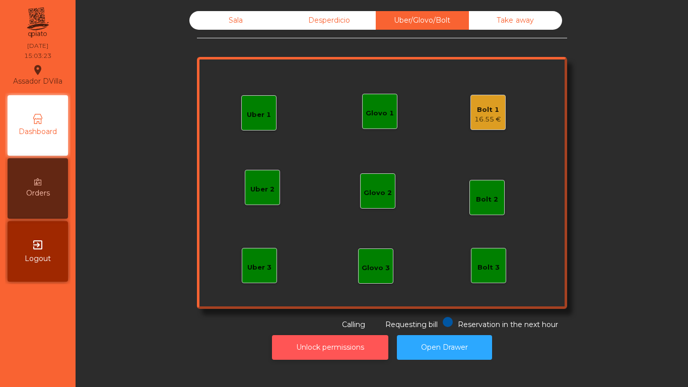
click at [336, 350] on button "Unlock permissions" at bounding box center [330, 347] width 116 height 25
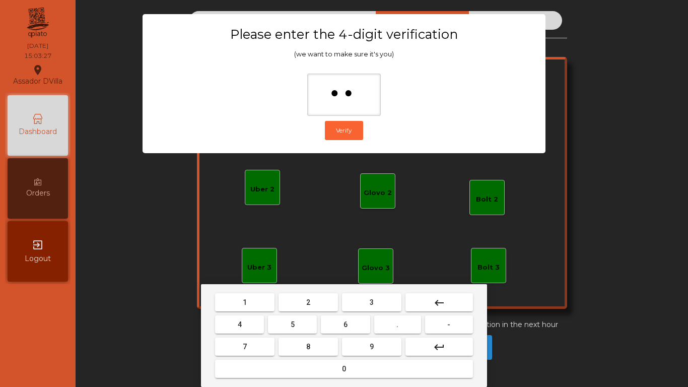
type input "***"
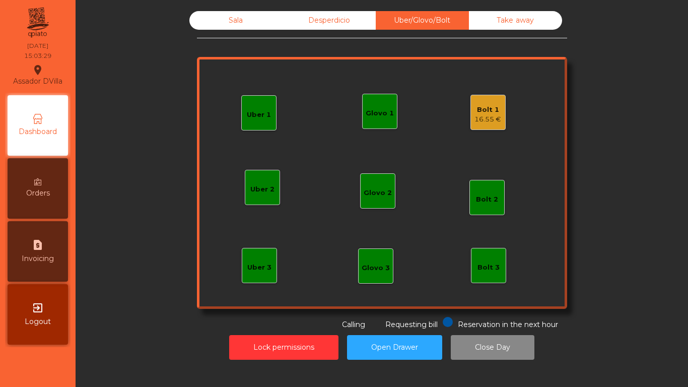
click at [482, 118] on div "16.55 €" at bounding box center [487, 119] width 27 height 10
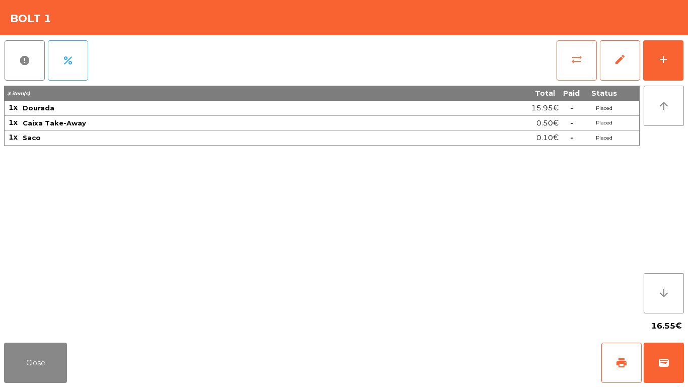
click at [559, 61] on button "sync_alt" at bounding box center [576, 60] width 40 height 40
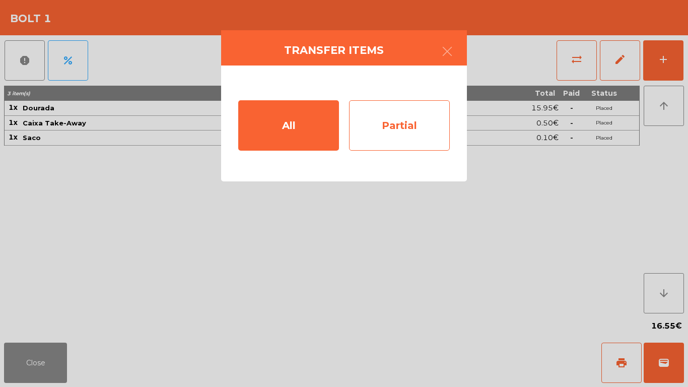
click at [372, 117] on div "Partial" at bounding box center [399, 125] width 101 height 50
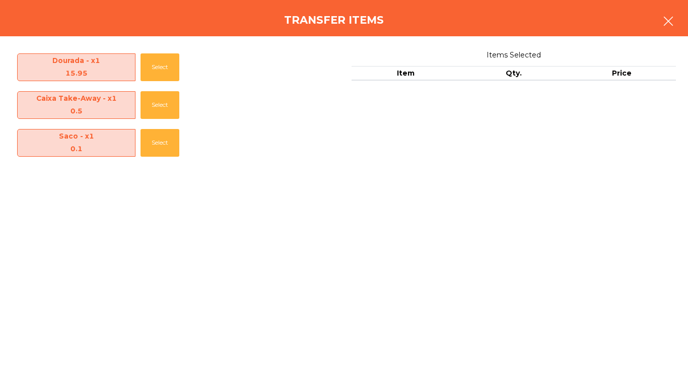
click at [663, 12] on button "button" at bounding box center [668, 22] width 28 height 30
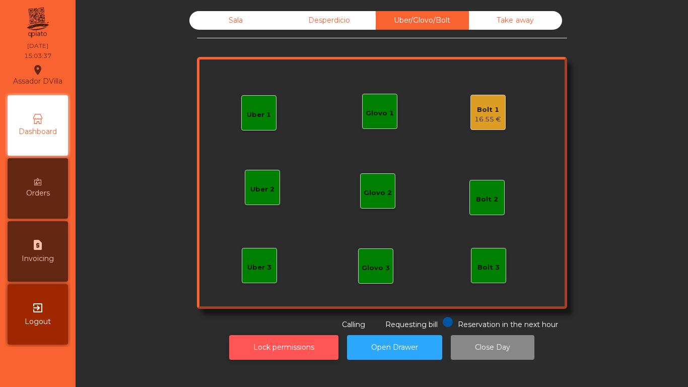
click at [303, 350] on button "Lock permissions" at bounding box center [283, 347] width 109 height 25
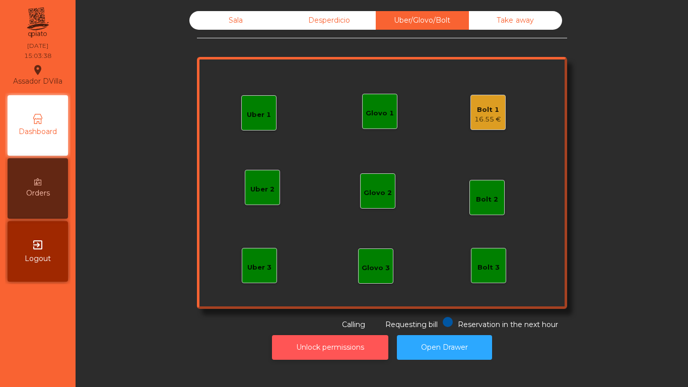
drag, startPoint x: 321, startPoint y: 365, endPoint x: 324, endPoint y: 358, distance: 7.7
click at [323, 360] on div "Sala Desperdicio Uber/Glovo/Bolt Take away Uber 1 Uber 3 Bolt 2 Glovo 2 Uber 2 …" at bounding box center [382, 193] width 612 height 387
click at [324, 356] on button "Unlock permissions" at bounding box center [330, 347] width 116 height 25
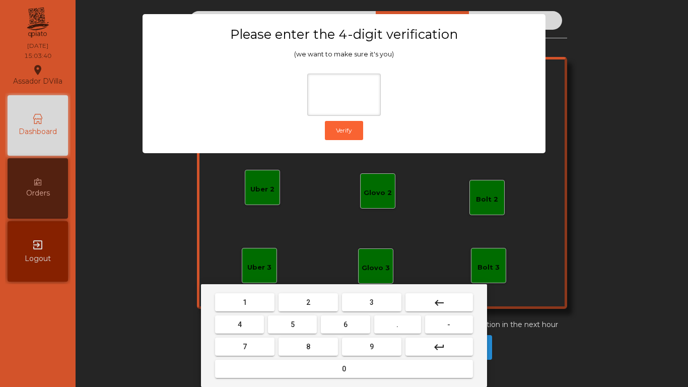
click at [318, 299] on button "2" at bounding box center [307, 302] width 59 height 18
click at [254, 318] on button "4" at bounding box center [239, 324] width 49 height 18
click at [354, 327] on button "6" at bounding box center [345, 324] width 49 height 18
click at [365, 344] on button "9" at bounding box center [371, 346] width 59 height 18
type input "****"
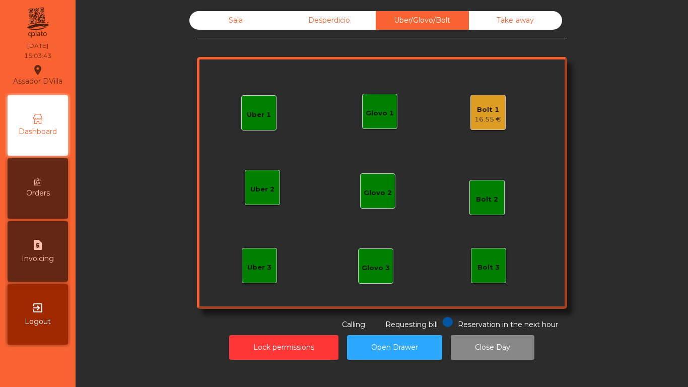
click at [483, 121] on div "16.55 €" at bounding box center [487, 119] width 27 height 10
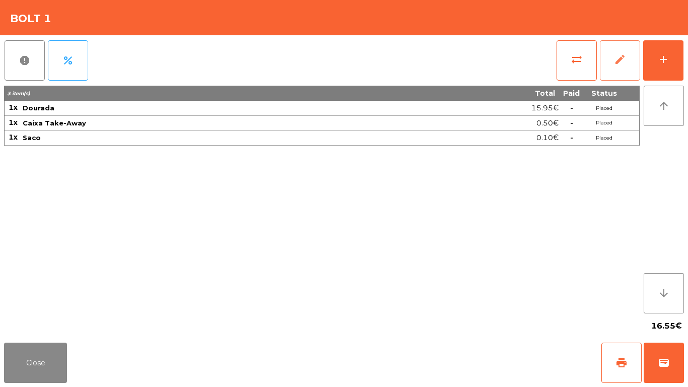
click at [633, 68] on button "edit" at bounding box center [620, 60] width 40 height 40
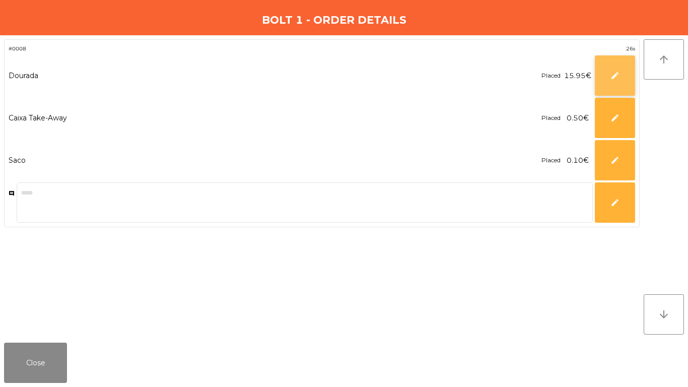
click at [621, 72] on button "edit" at bounding box center [615, 75] width 40 height 40
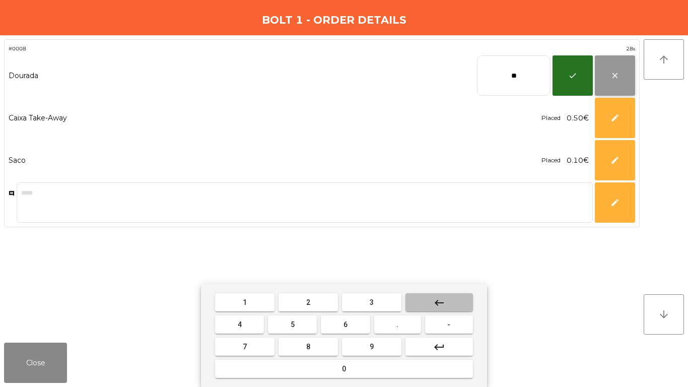
type input "*"
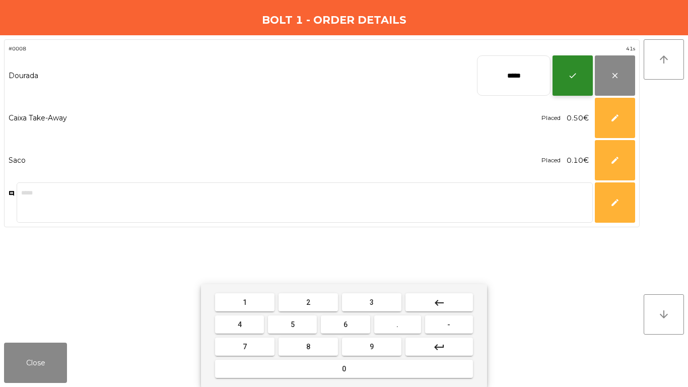
type input "*****"
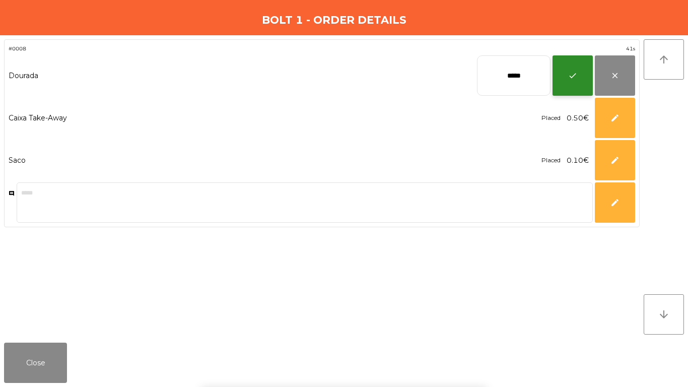
click at [581, 72] on button "check" at bounding box center [572, 75] width 40 height 40
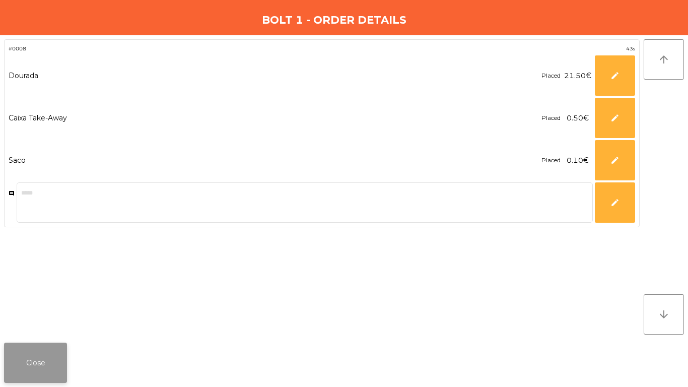
click at [34, 369] on button "Close" at bounding box center [35, 362] width 63 height 40
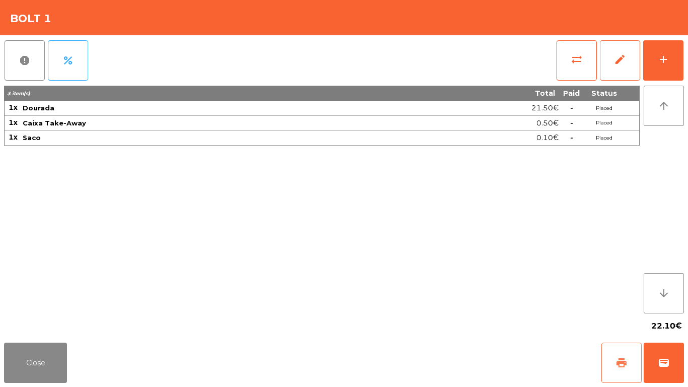
click at [623, 364] on span "print" at bounding box center [621, 363] width 12 height 12
click at [672, 365] on button "wallet" at bounding box center [664, 362] width 40 height 40
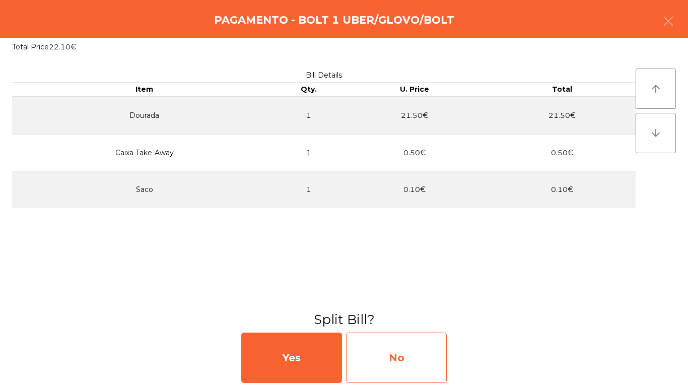
click at [422, 350] on div "No" at bounding box center [396, 357] width 101 height 50
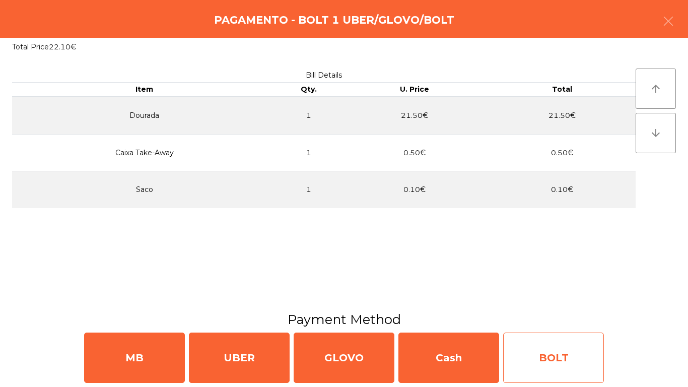
click at [535, 360] on div "BOLT" at bounding box center [553, 357] width 101 height 50
select select "**"
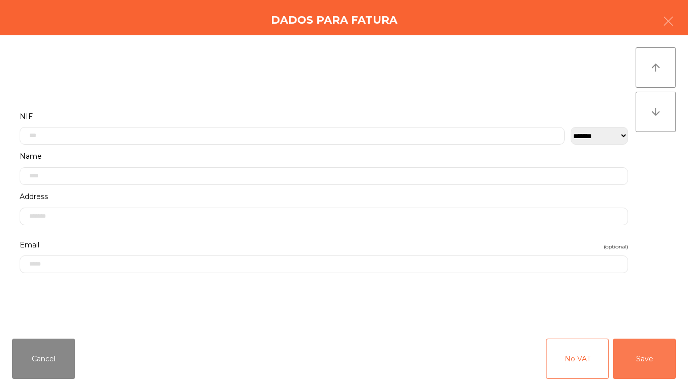
click at [633, 354] on button "Save" at bounding box center [644, 358] width 63 height 40
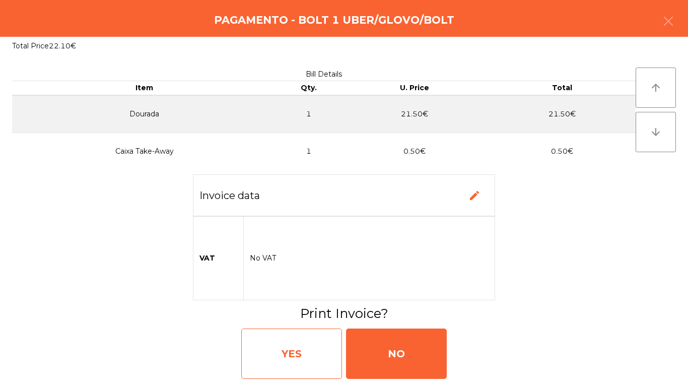
click at [273, 345] on div "YES" at bounding box center [291, 353] width 101 height 50
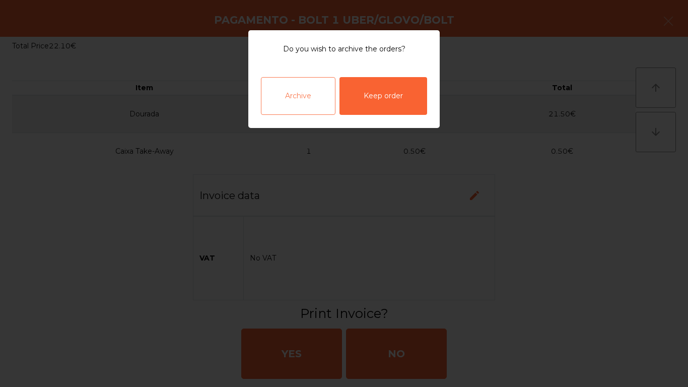
click at [299, 105] on div "Archive" at bounding box center [298, 96] width 75 height 38
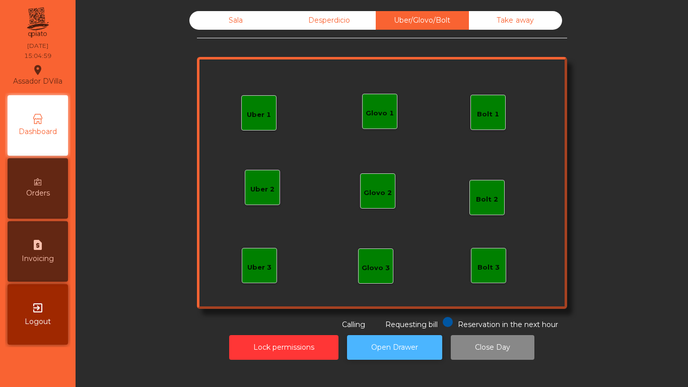
click at [375, 338] on button "Open Drawer" at bounding box center [394, 347] width 95 height 25
